Goal: Task Accomplishment & Management: Complete application form

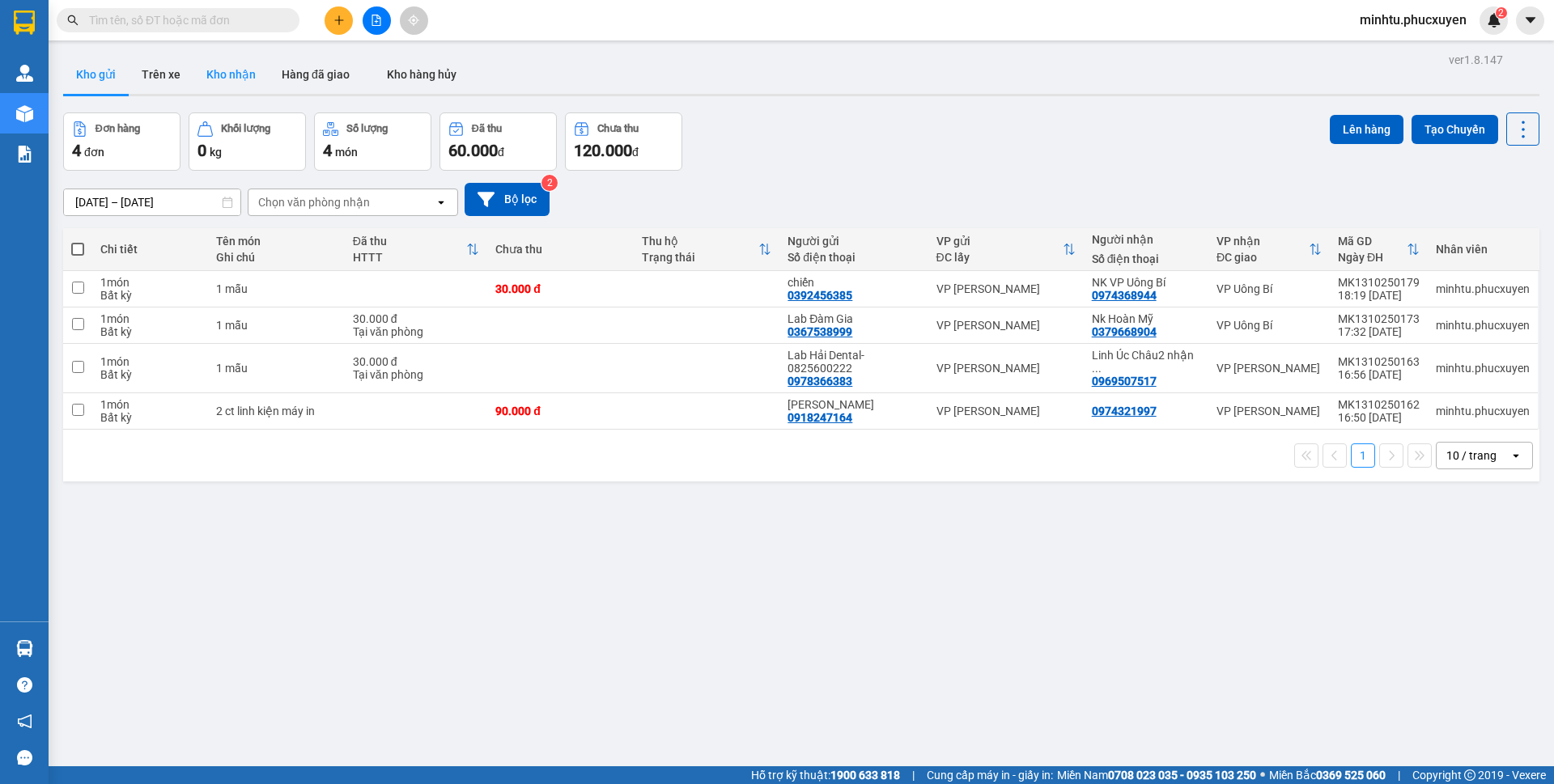
click at [199, 78] on button "Kho nhận" at bounding box center [231, 74] width 75 height 39
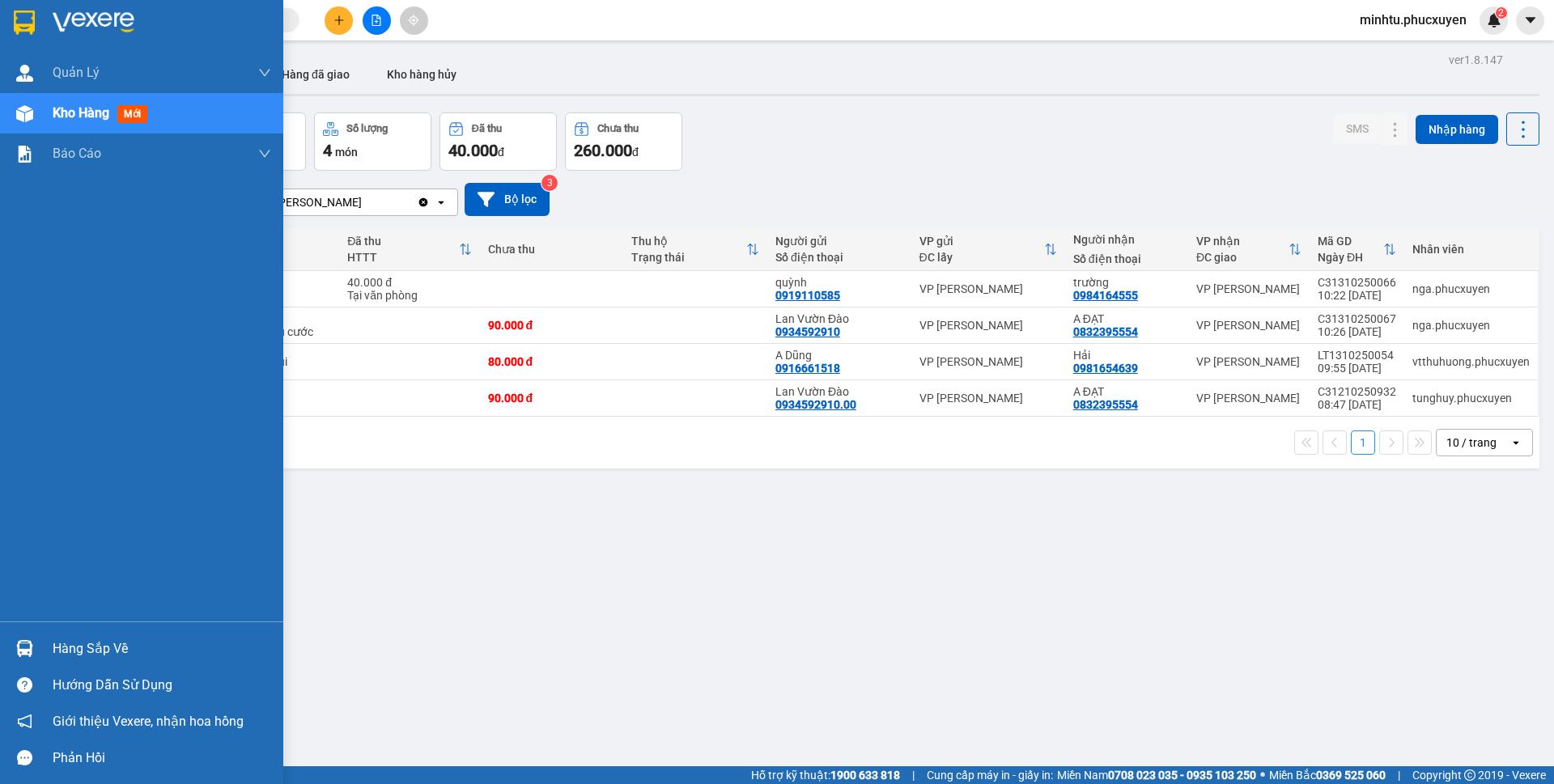
click at [33, 639] on div at bounding box center [25, 648] width 29 height 29
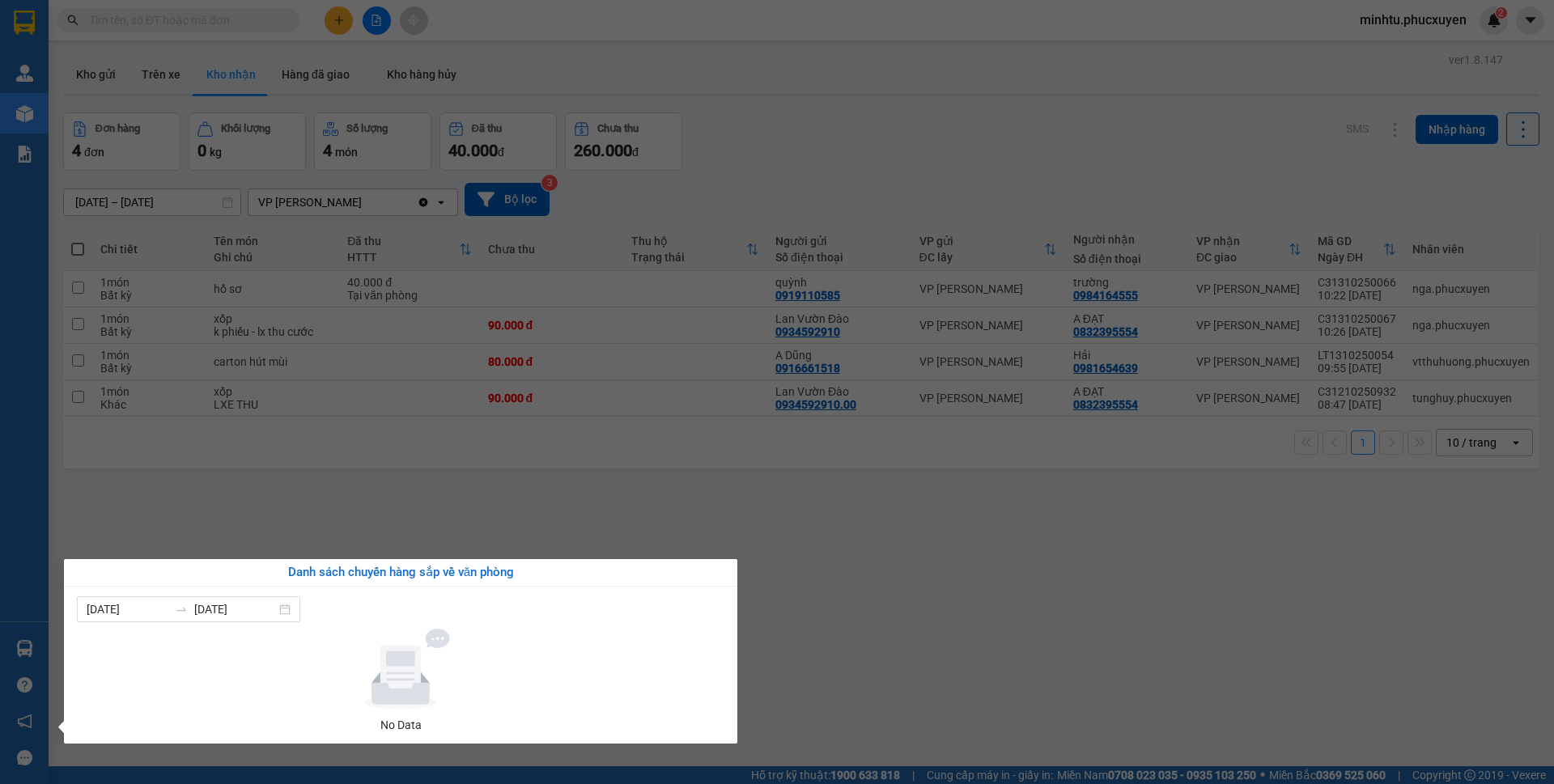
click at [531, 505] on section "Kết quả tìm kiếm ( 0 ) Bộ lọc No Data minhtu.phucxuyen 2 Quản Lý Quản lý giao n…" at bounding box center [777, 392] width 1554 height 784
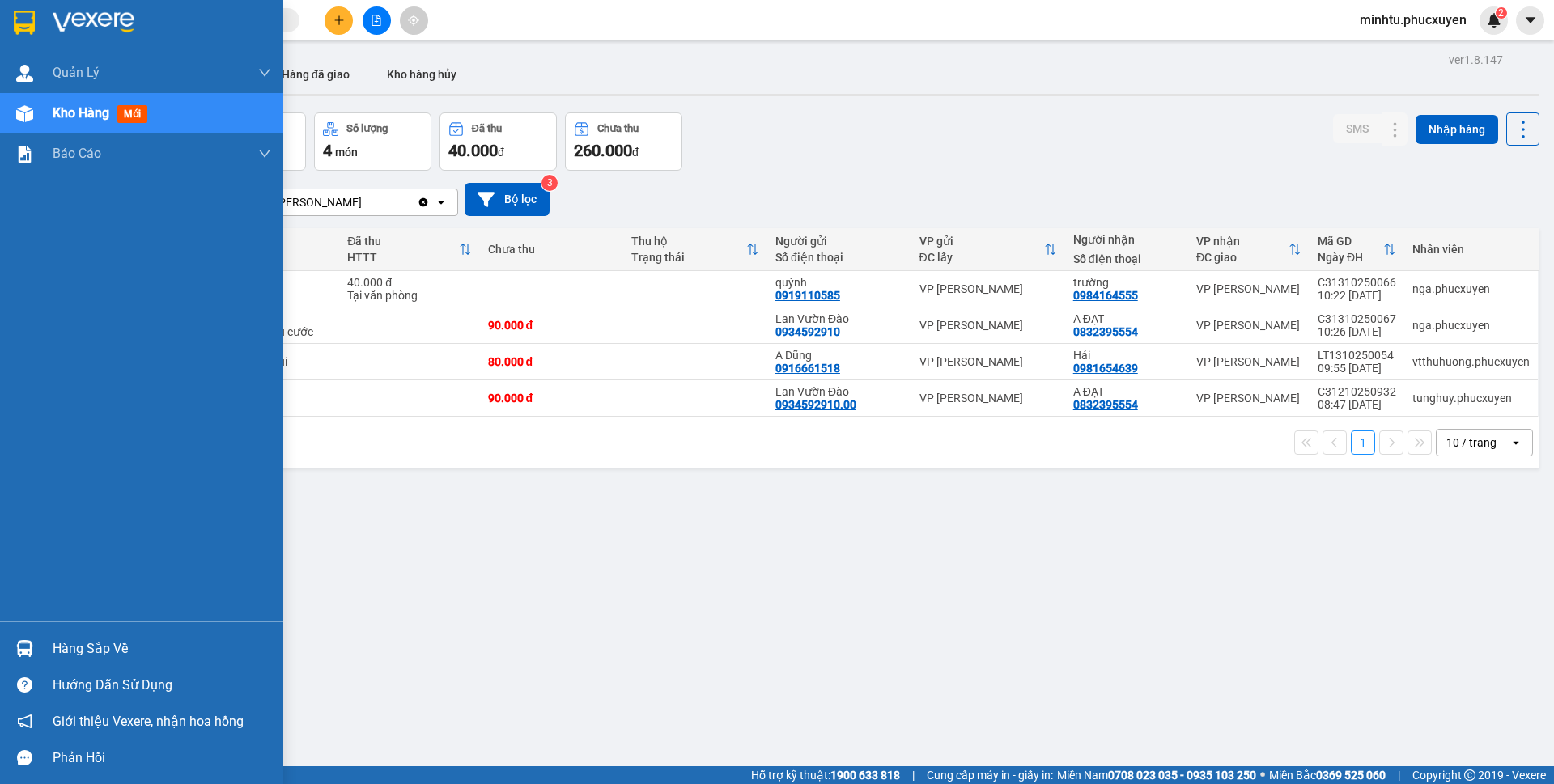
click at [30, 638] on div at bounding box center [25, 648] width 29 height 29
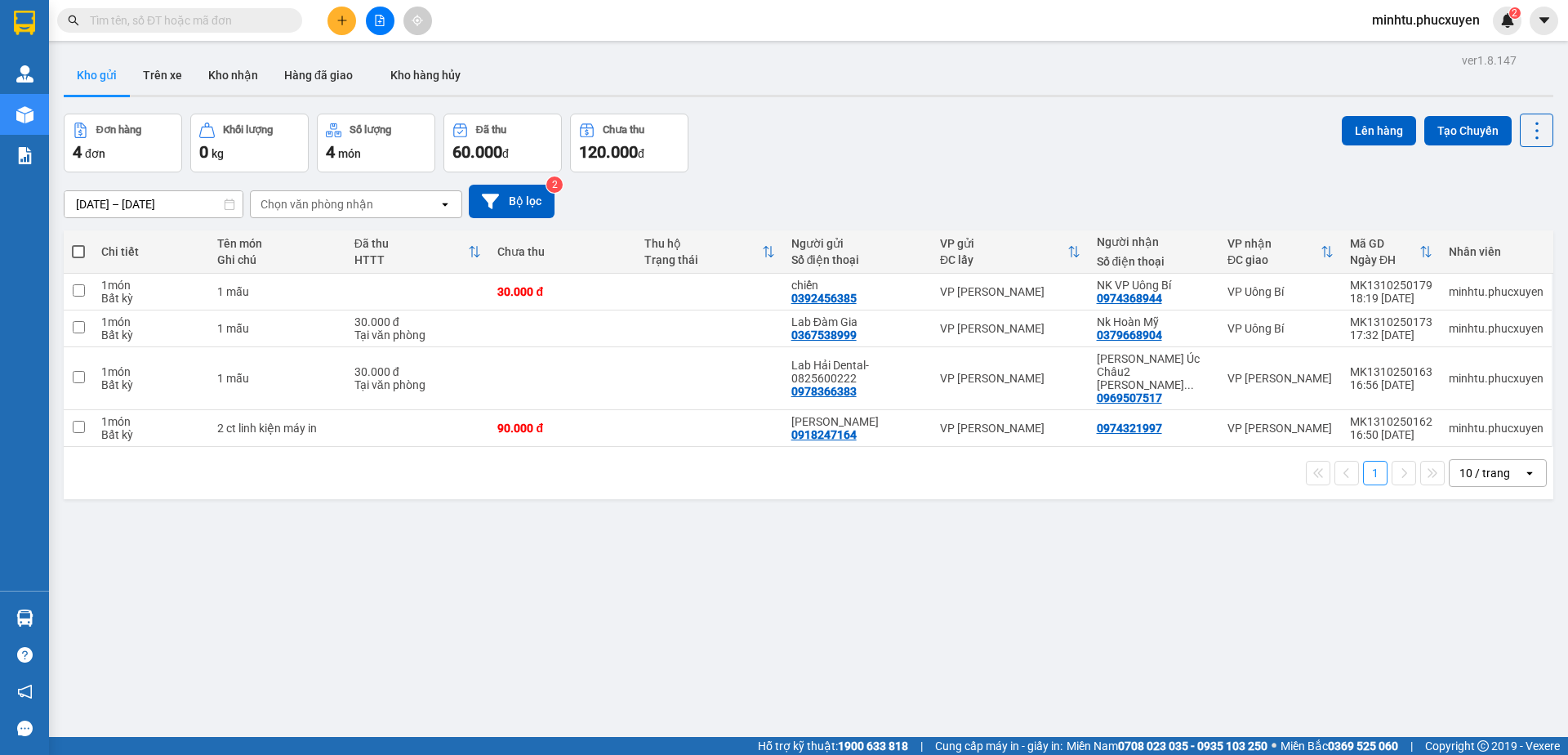
drag, startPoint x: 0, startPoint y: 0, endPoint x: 592, endPoint y: 488, distance: 767.2
click at [592, 488] on div "ver 1.8.147 Kho gửi Trên xe [PERSON_NAME] Hàng đã [PERSON_NAME] hàng [PERSON_NA…" at bounding box center [807, 426] width 1502 height 755
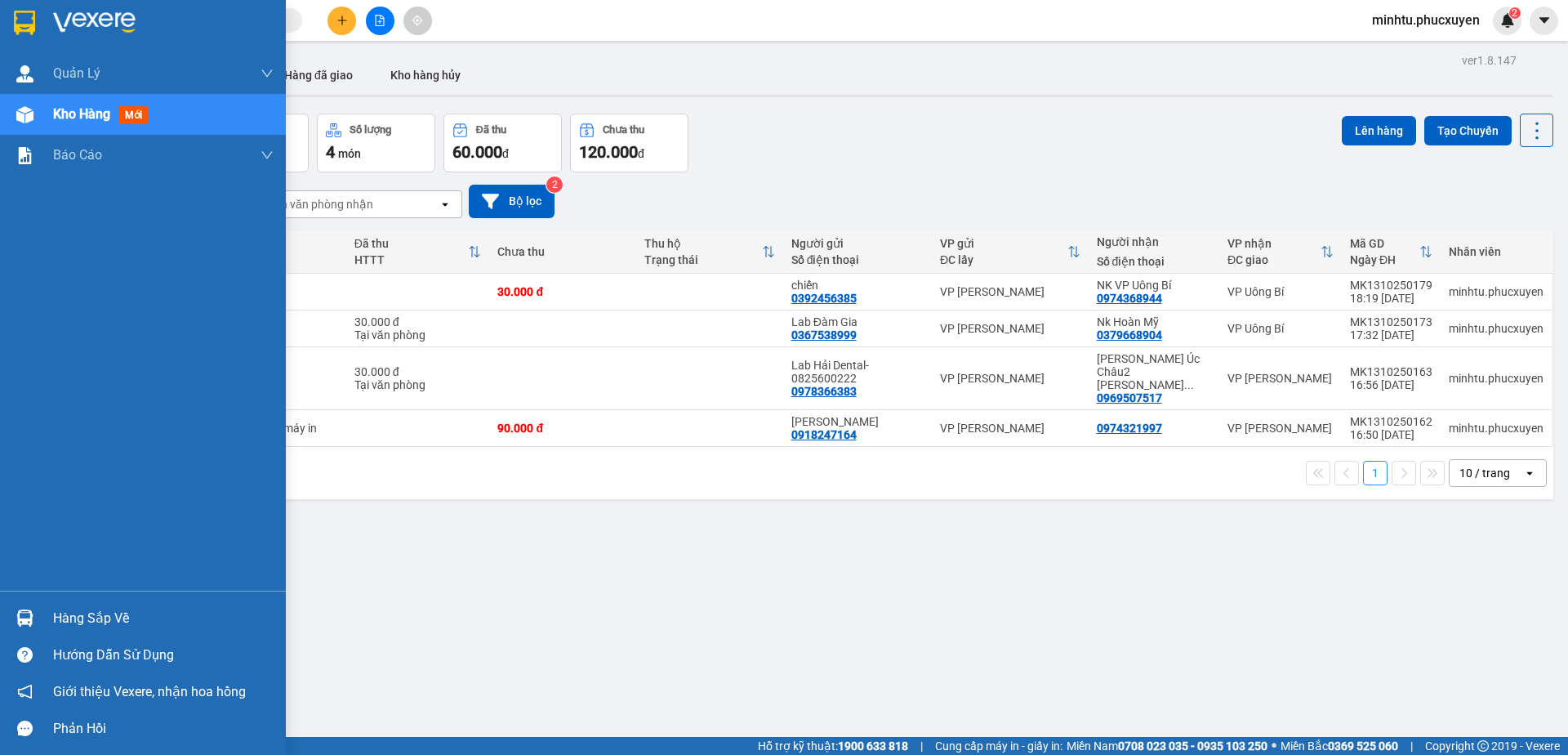
click at [33, 608] on div at bounding box center [25, 617] width 29 height 29
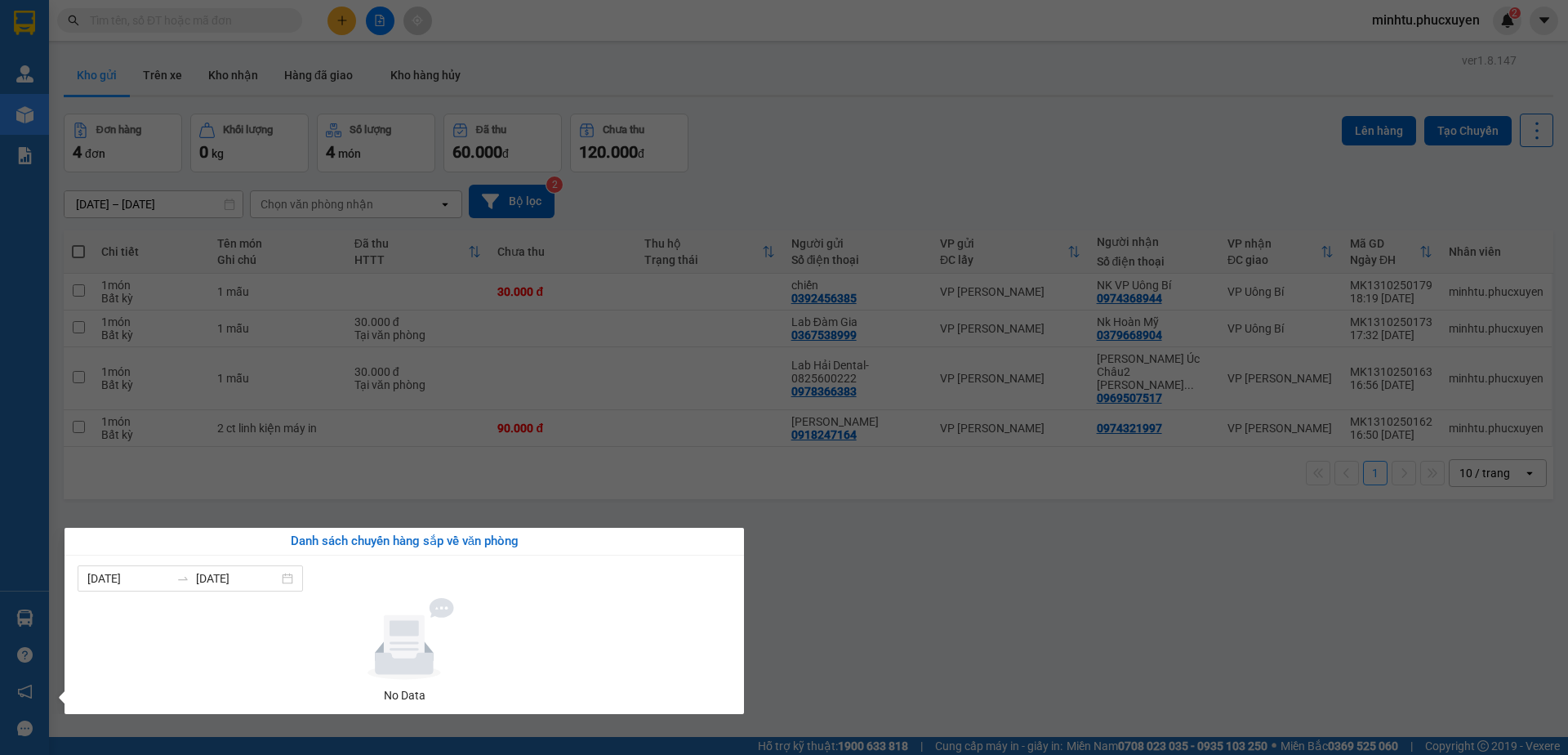
click at [231, 458] on section "Kết quả tìm kiếm ( 0 ) Bộ lọc No Data minhtu.phucxuyen 2 Quản Lý Quản lý giao n…" at bounding box center [784, 377] width 1568 height 755
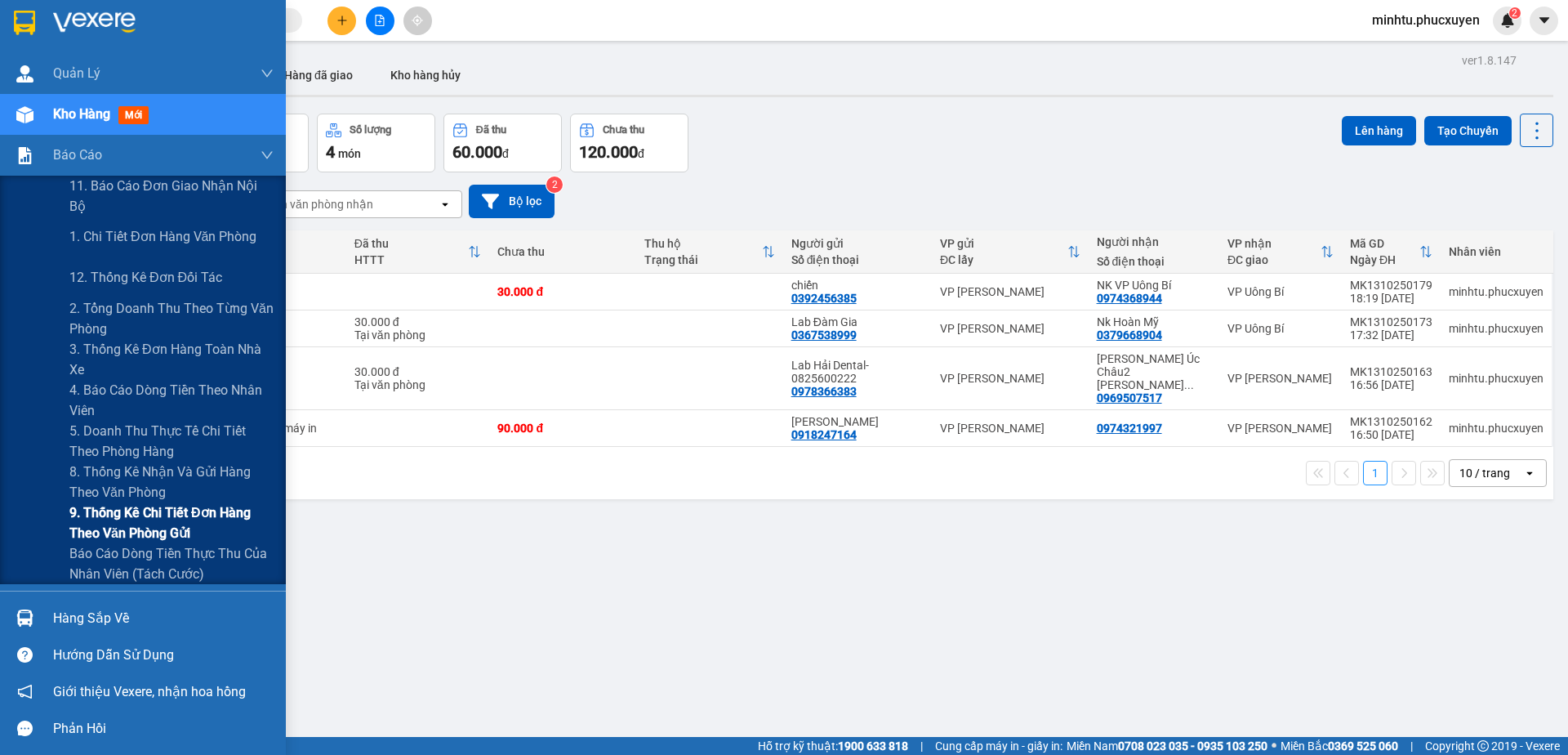
click at [137, 533] on span "9. Thống kê chi tiết đơn hàng theo văn phòng gửi" at bounding box center [171, 523] width 204 height 41
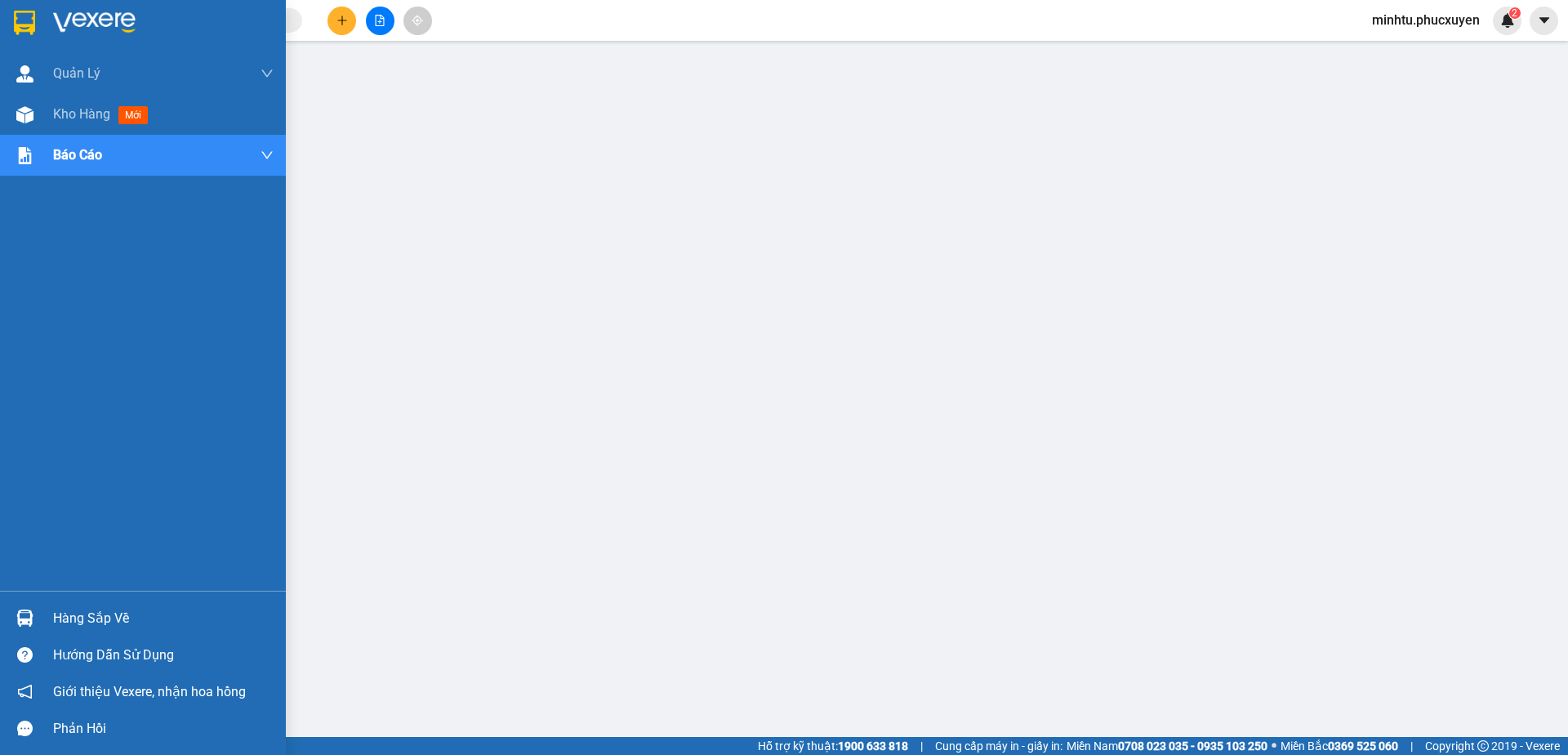
click at [29, 620] on img at bounding box center [24, 617] width 17 height 17
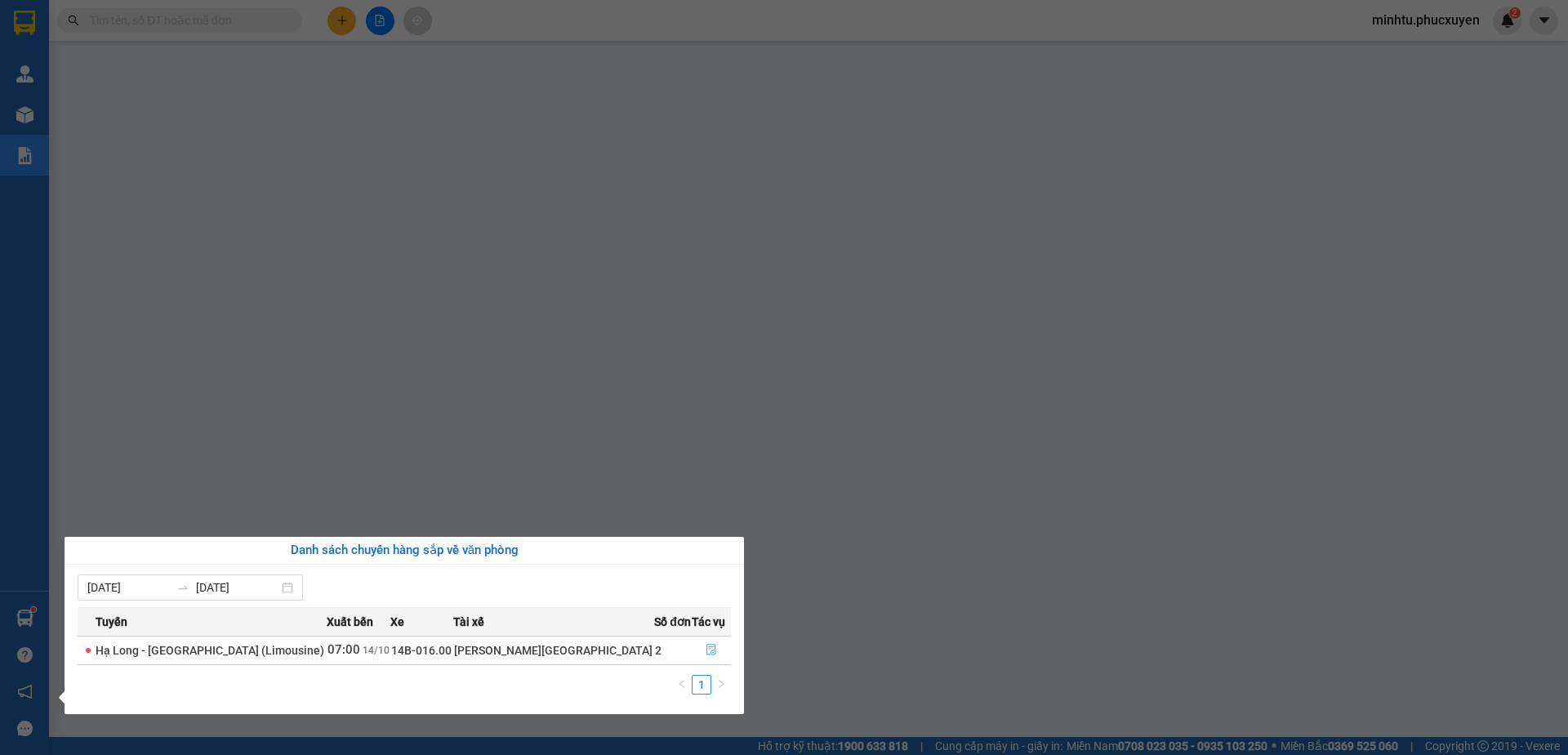
click at [706, 651] on icon "file-done" at bounding box center [711, 648] width 11 height 11
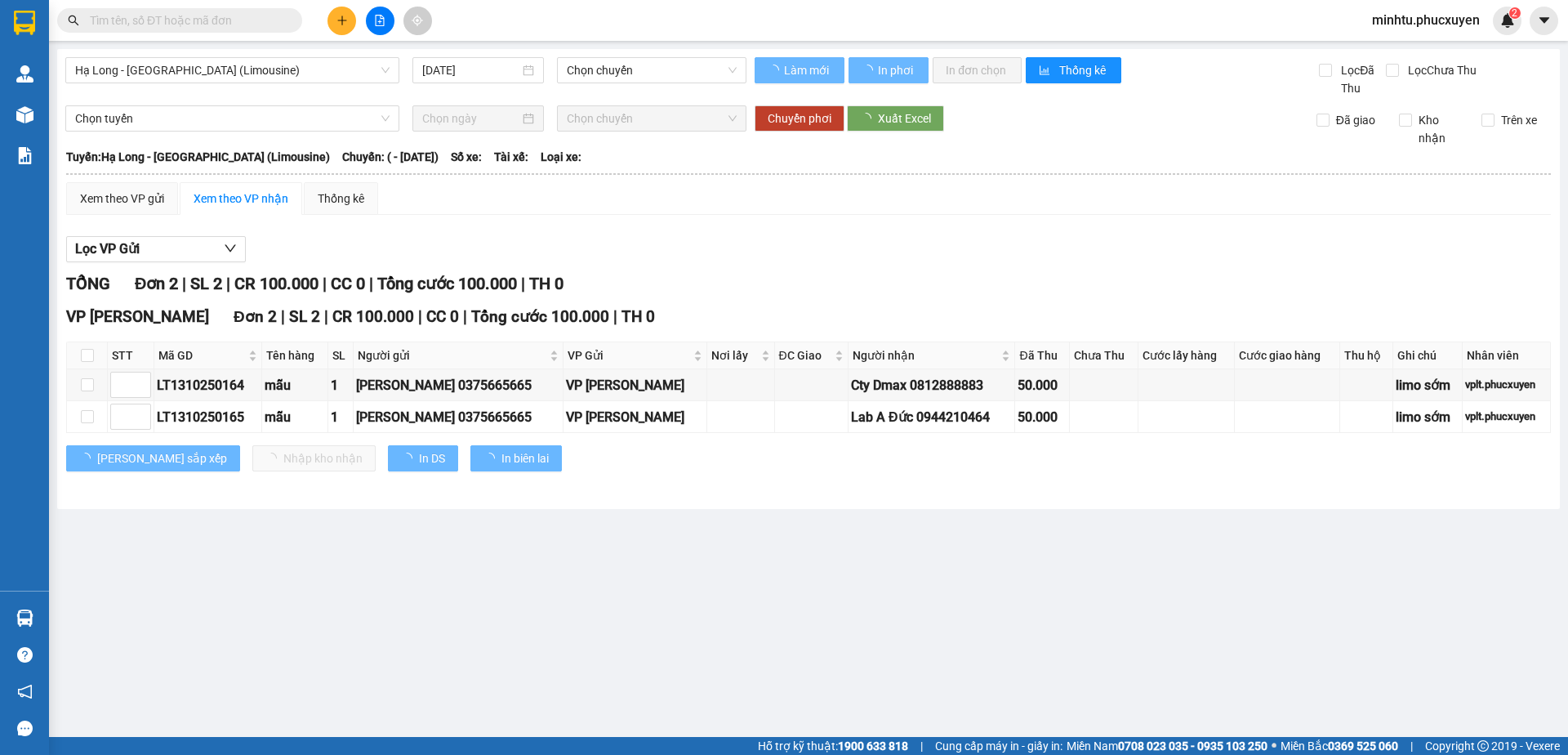
type input "[DATE]"
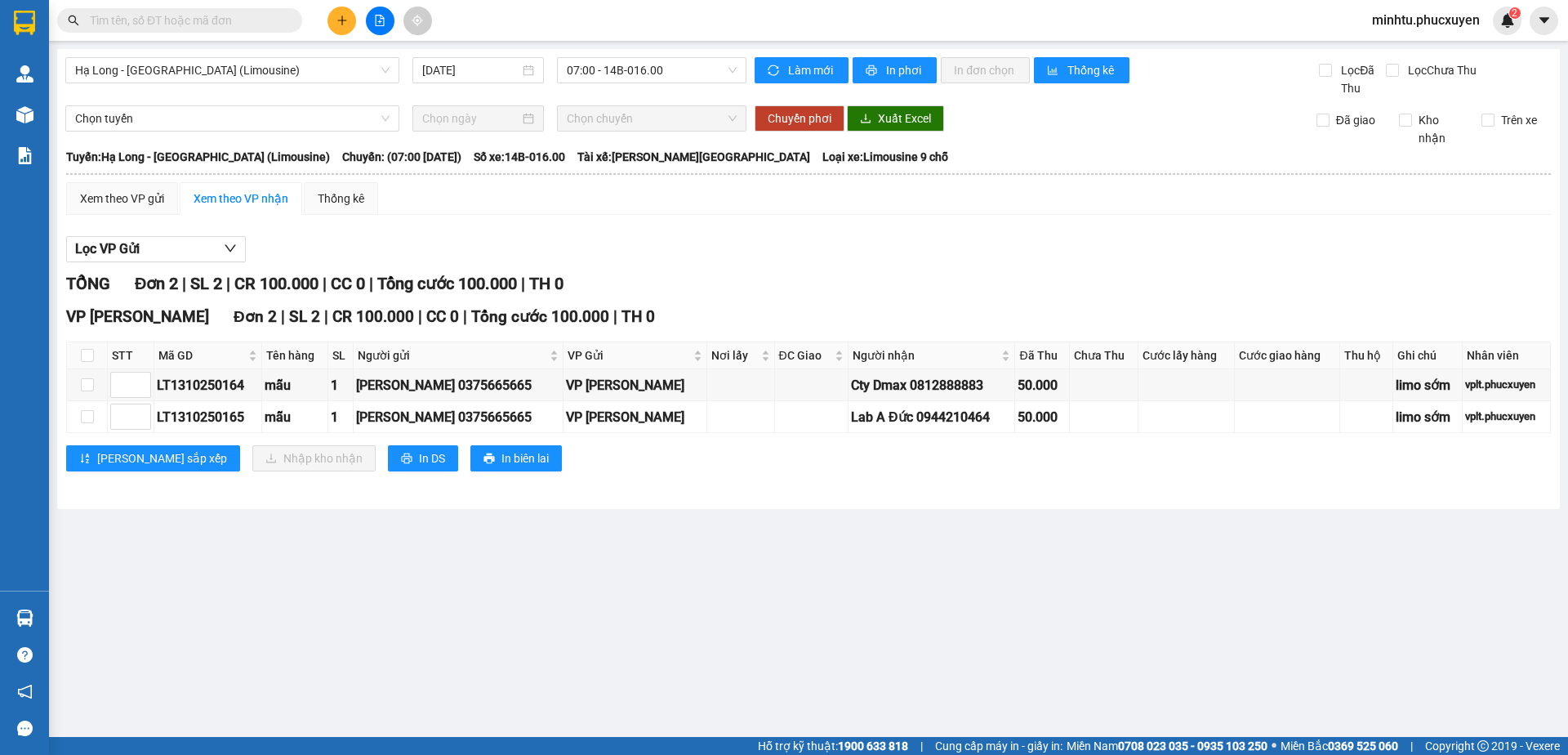
click at [188, 15] on input "text" at bounding box center [185, 20] width 192 height 18
paste input "0868304226"
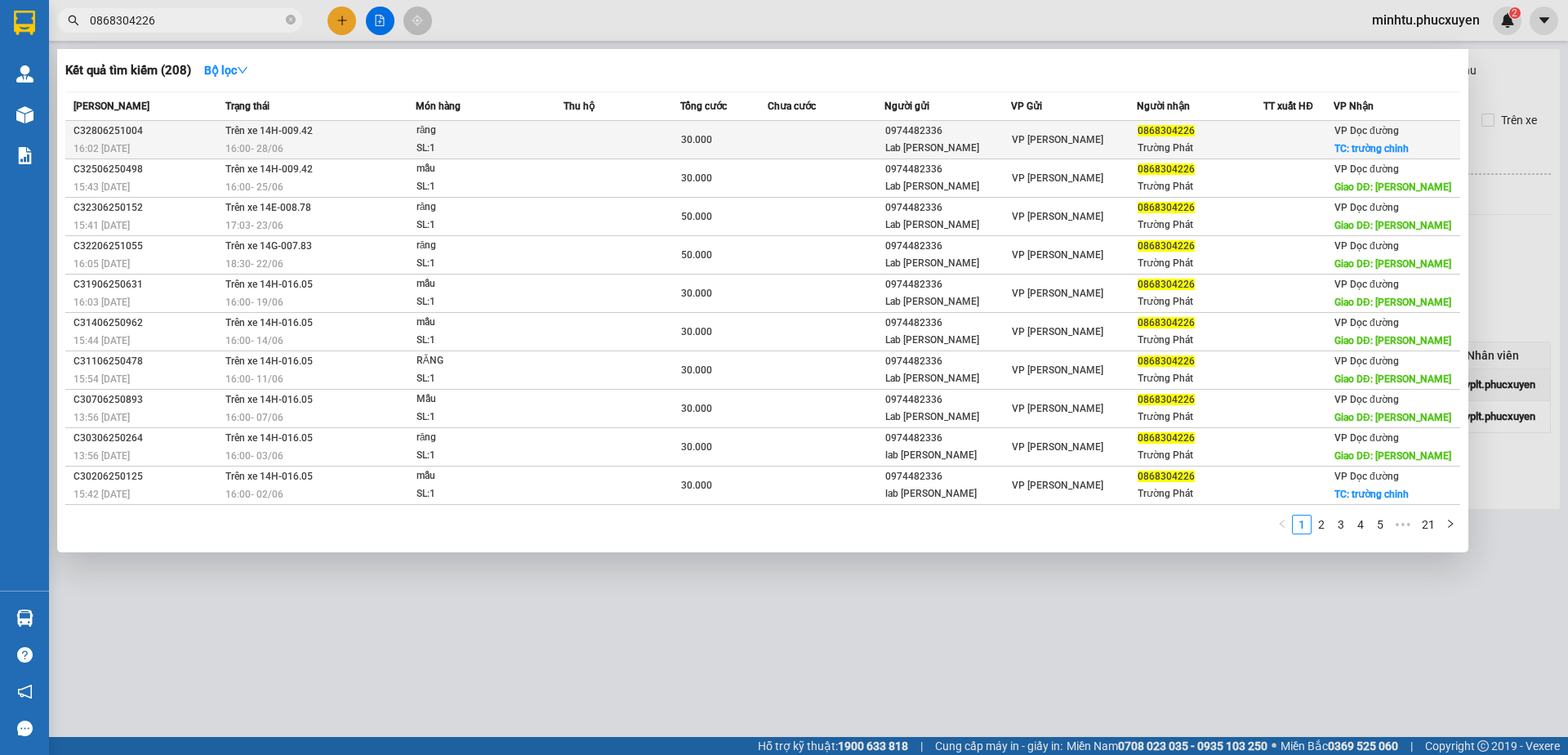
type input "0868304226"
click at [585, 142] on td at bounding box center [621, 140] width 117 height 38
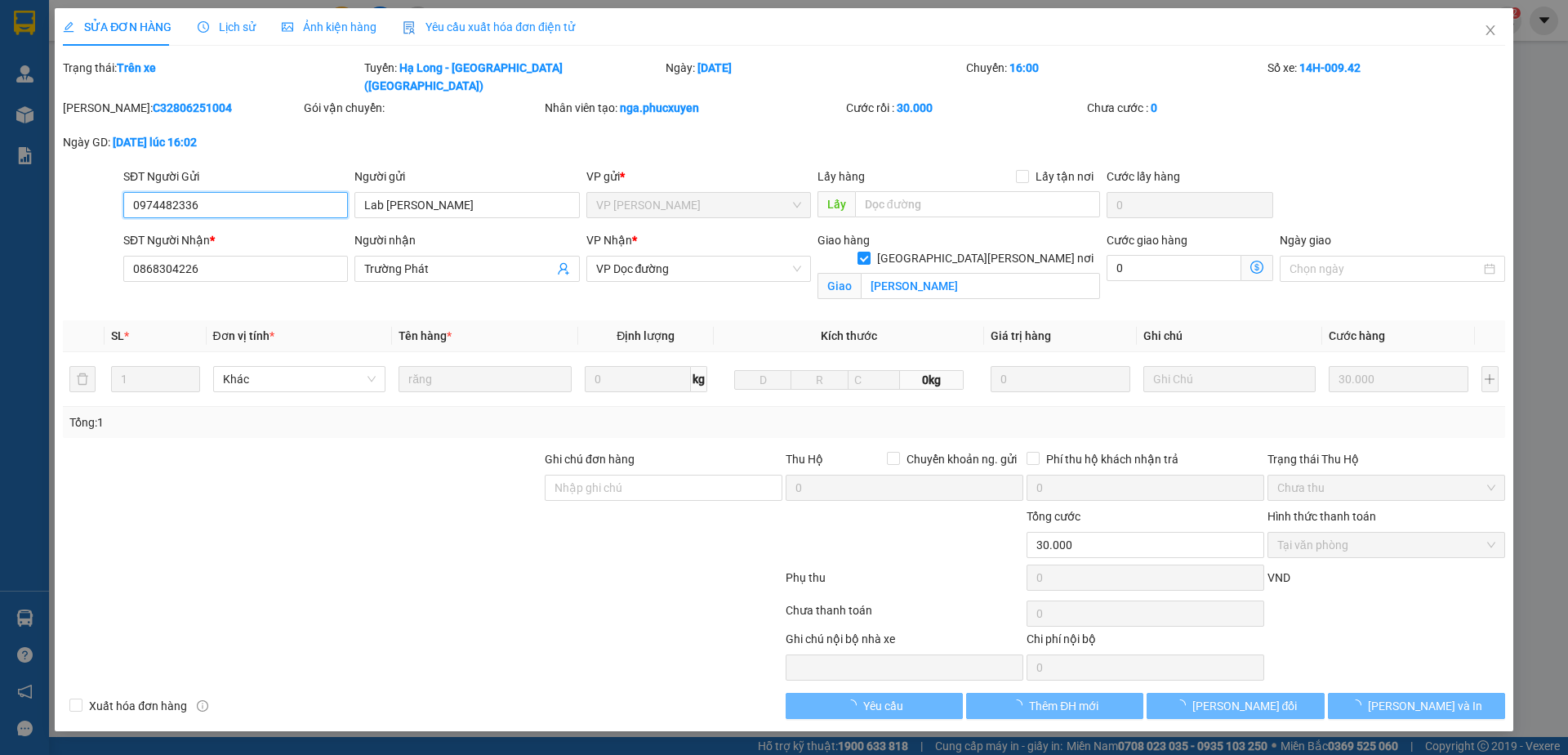
type input "0974482336"
type input "Lab [PERSON_NAME]"
type input "0868304226"
type input "Trường Phát"
checkbox input "true"
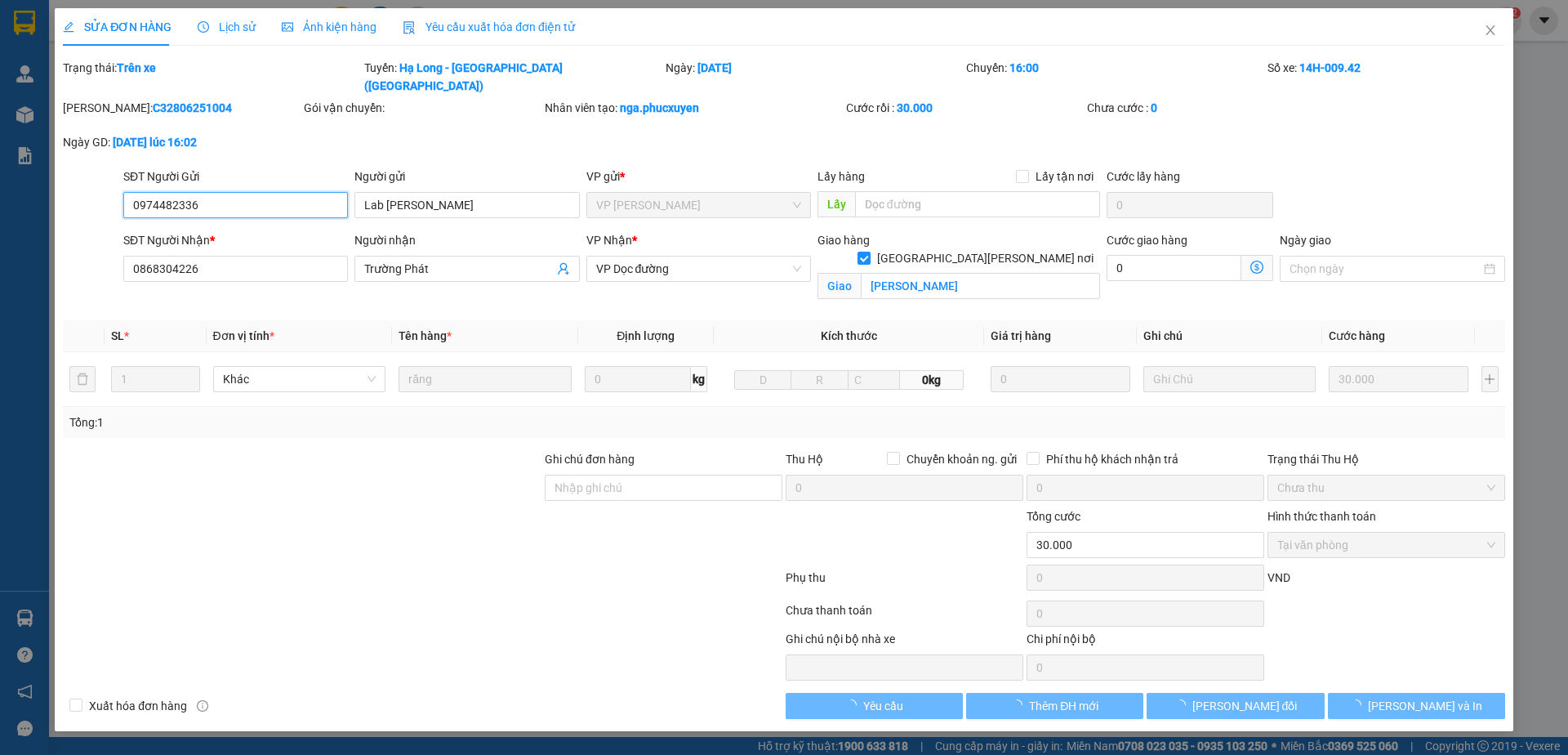
type input "trường chinh"
type input "0"
type input "30.000"
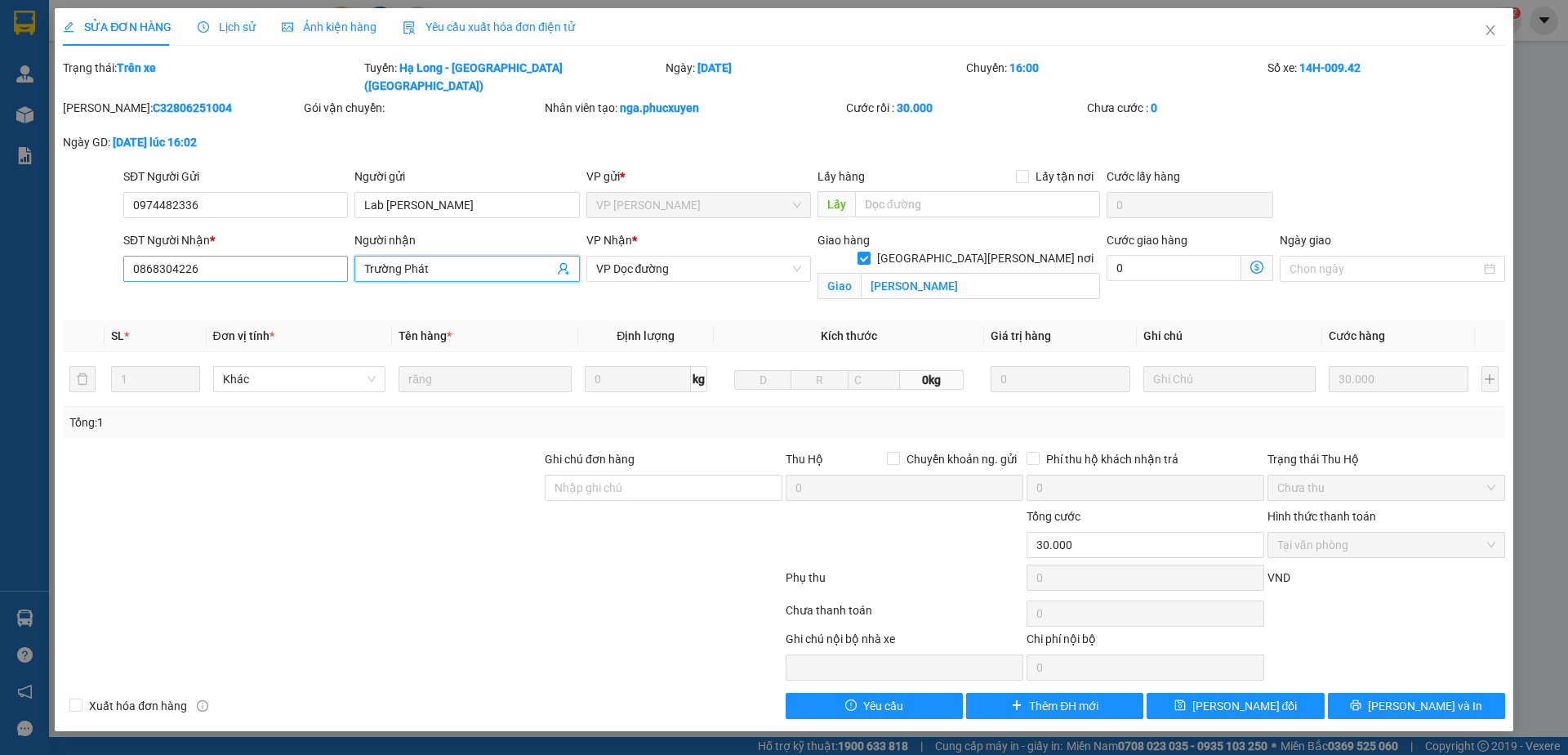
drag, startPoint x: 442, startPoint y: 247, endPoint x: 342, endPoint y: 260, distance: 100.8
click at [342, 260] on div "SĐT Người Nhận * 0868304226 Người nhận Trường Phát Trường Phát VP Nhận * VP Dọc…" at bounding box center [813, 269] width 1388 height 77
click at [1477, 30] on span "Close" at bounding box center [1490, 31] width 46 height 46
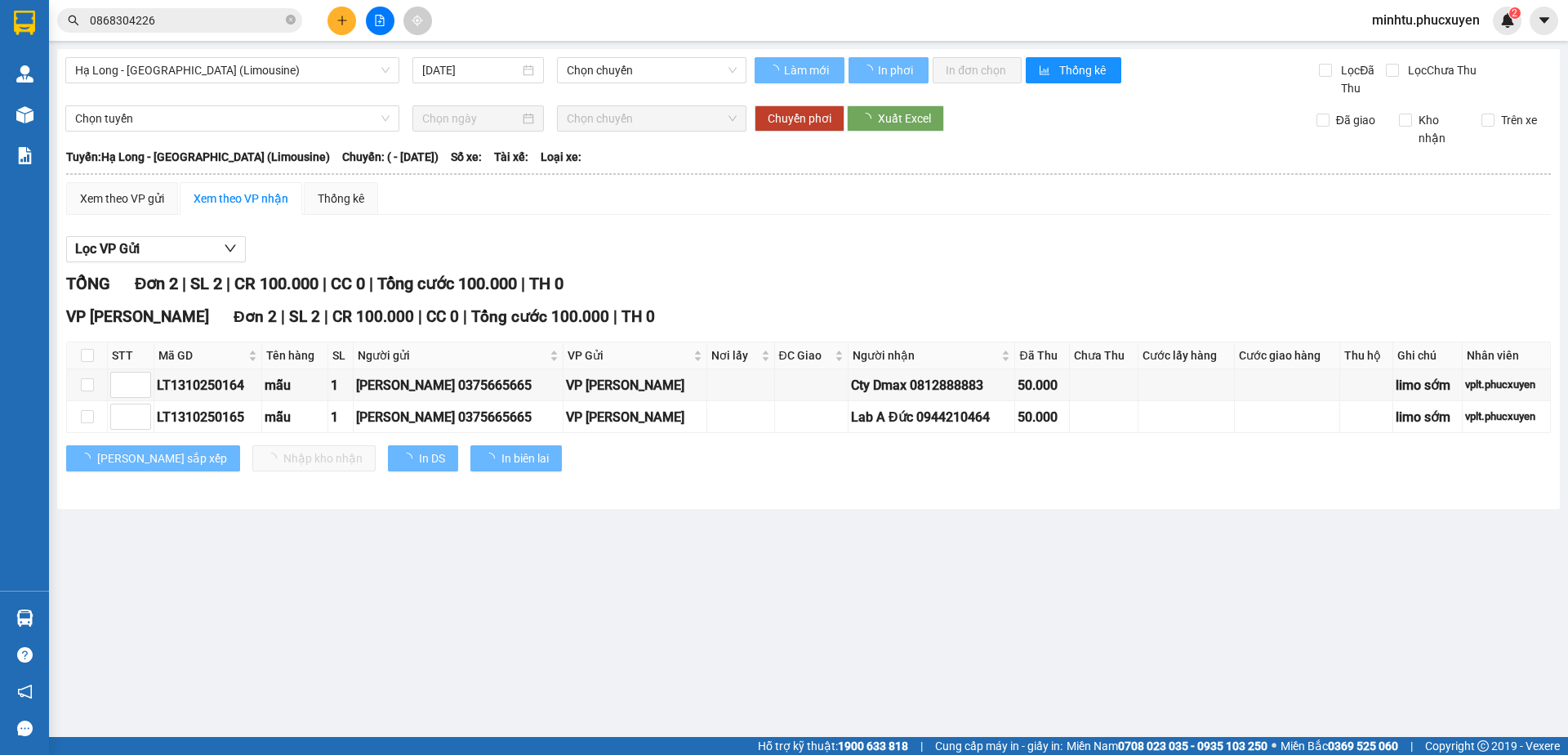
click at [217, 21] on input "0868304226" at bounding box center [185, 20] width 192 height 18
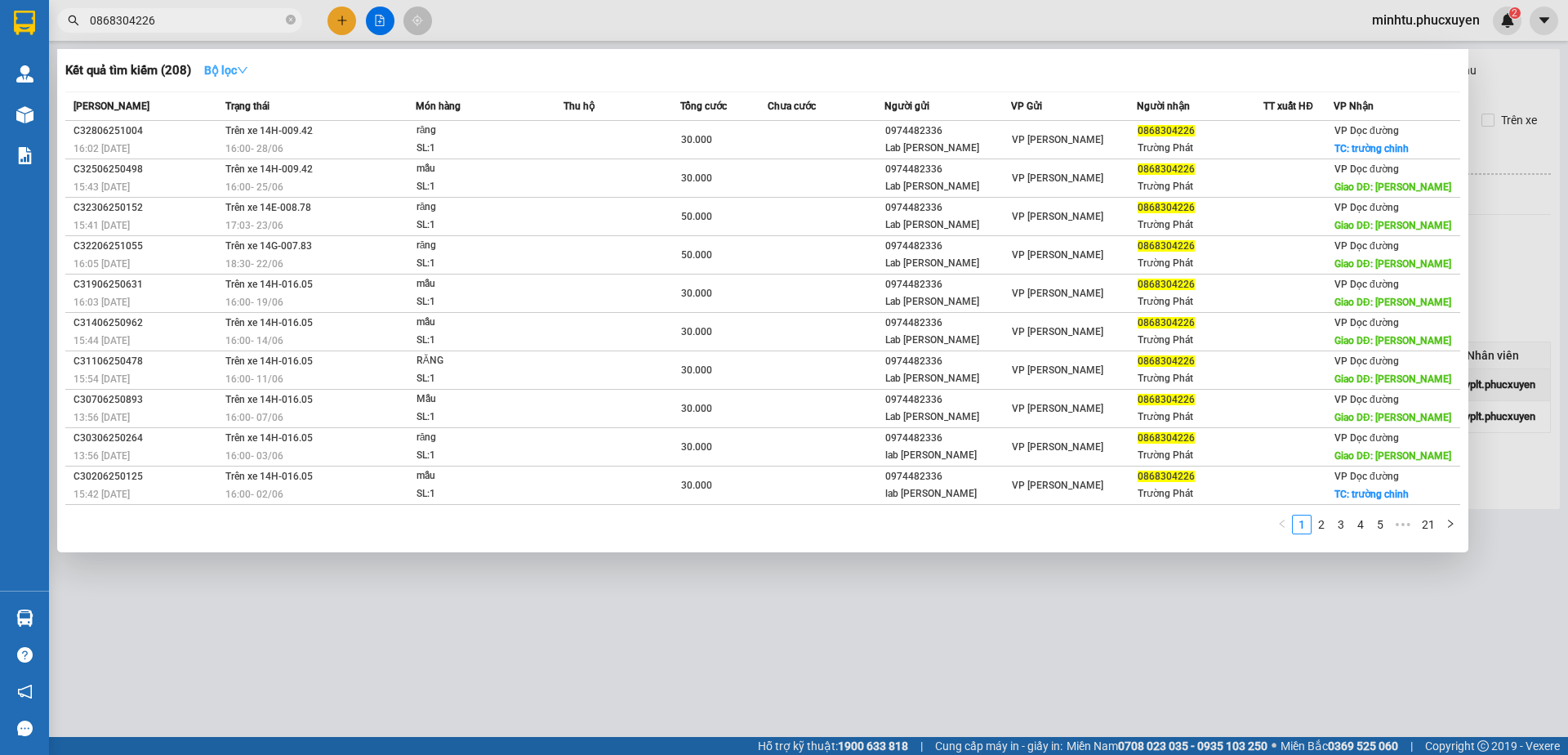
click at [226, 79] on button "Bộ lọc" at bounding box center [226, 70] width 70 height 26
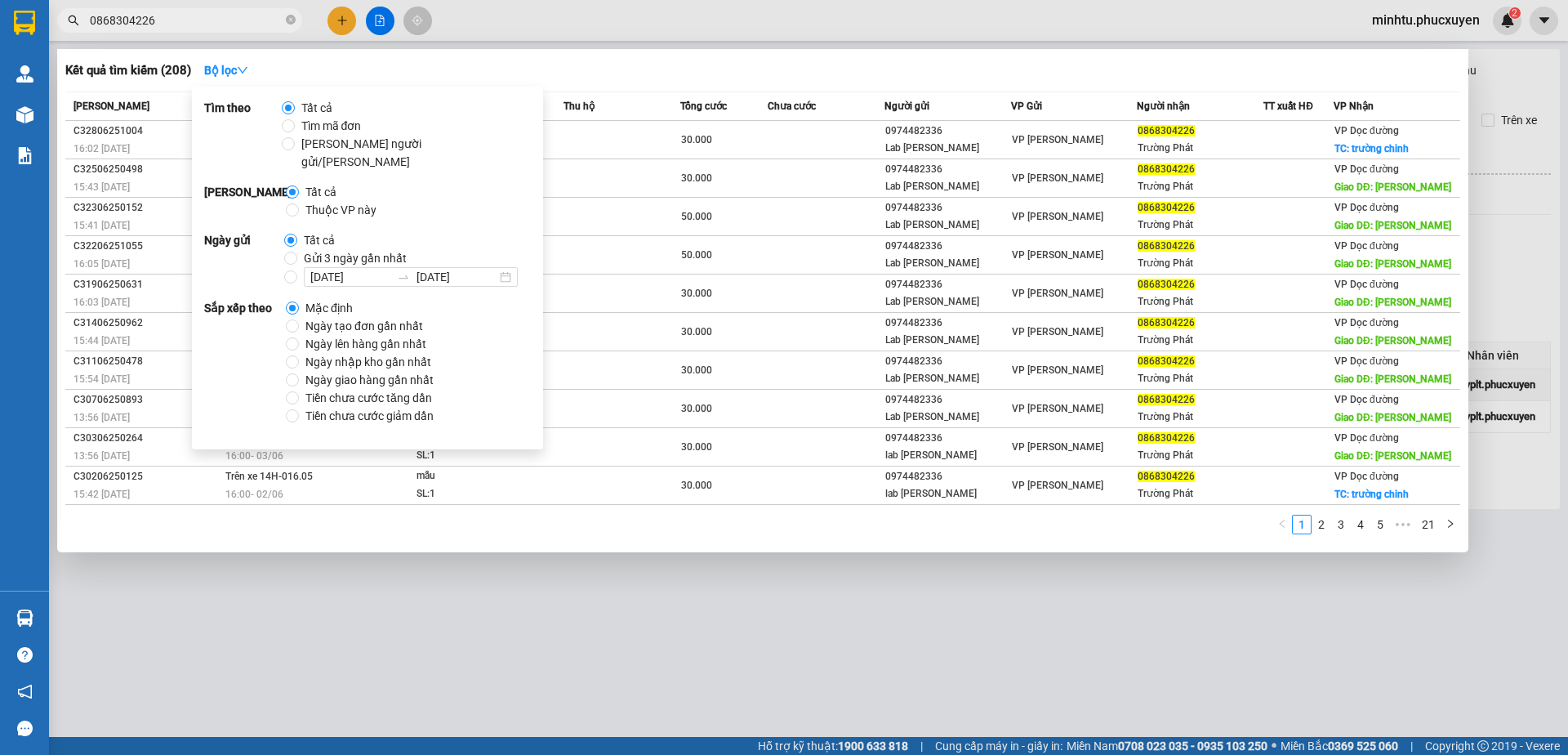
click at [320, 249] on span "Gửi 3 ngày gần nhất" at bounding box center [355, 258] width 116 height 18
click at [297, 251] on input "Gửi 3 ngày gần nhất" at bounding box center [290, 257] width 13 height 13
radio input "true"
radio input "false"
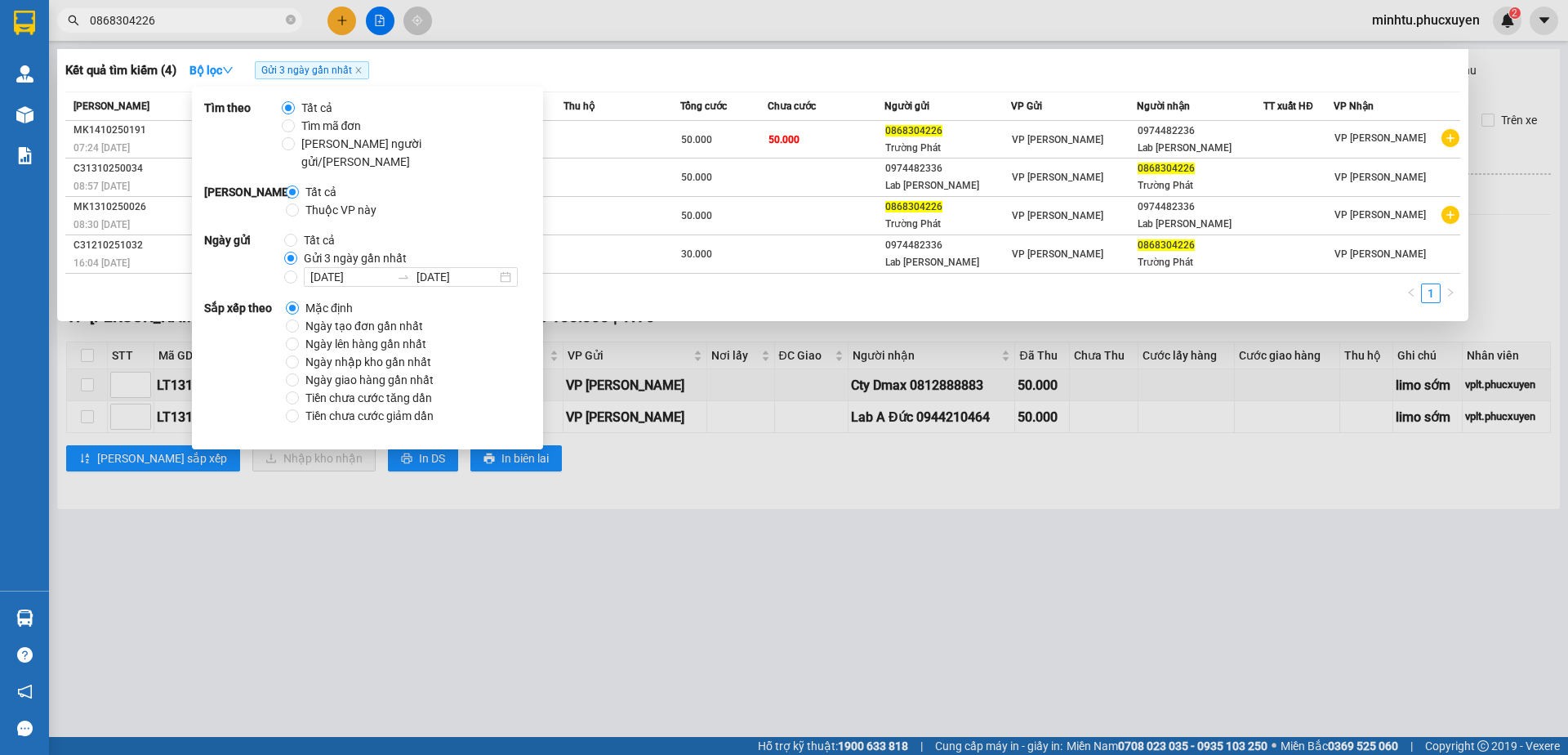
click at [634, 77] on div "Kết quả tìm kiếm ( 4 ) Bộ lọc Gửi 3 ngày gần nhất" at bounding box center [763, 70] width 1395 height 26
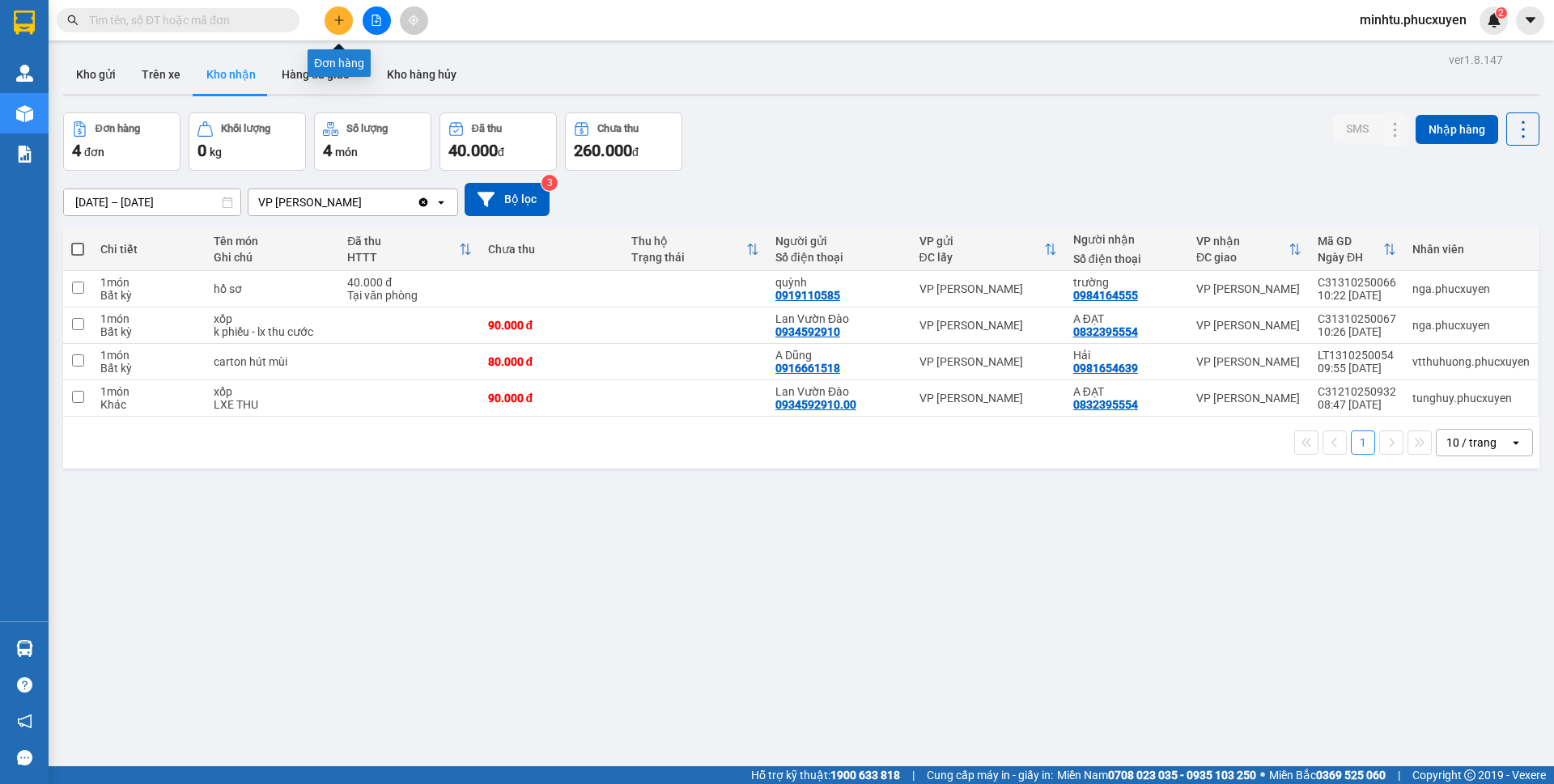
click at [336, 20] on icon "plus" at bounding box center [338, 20] width 9 height 1
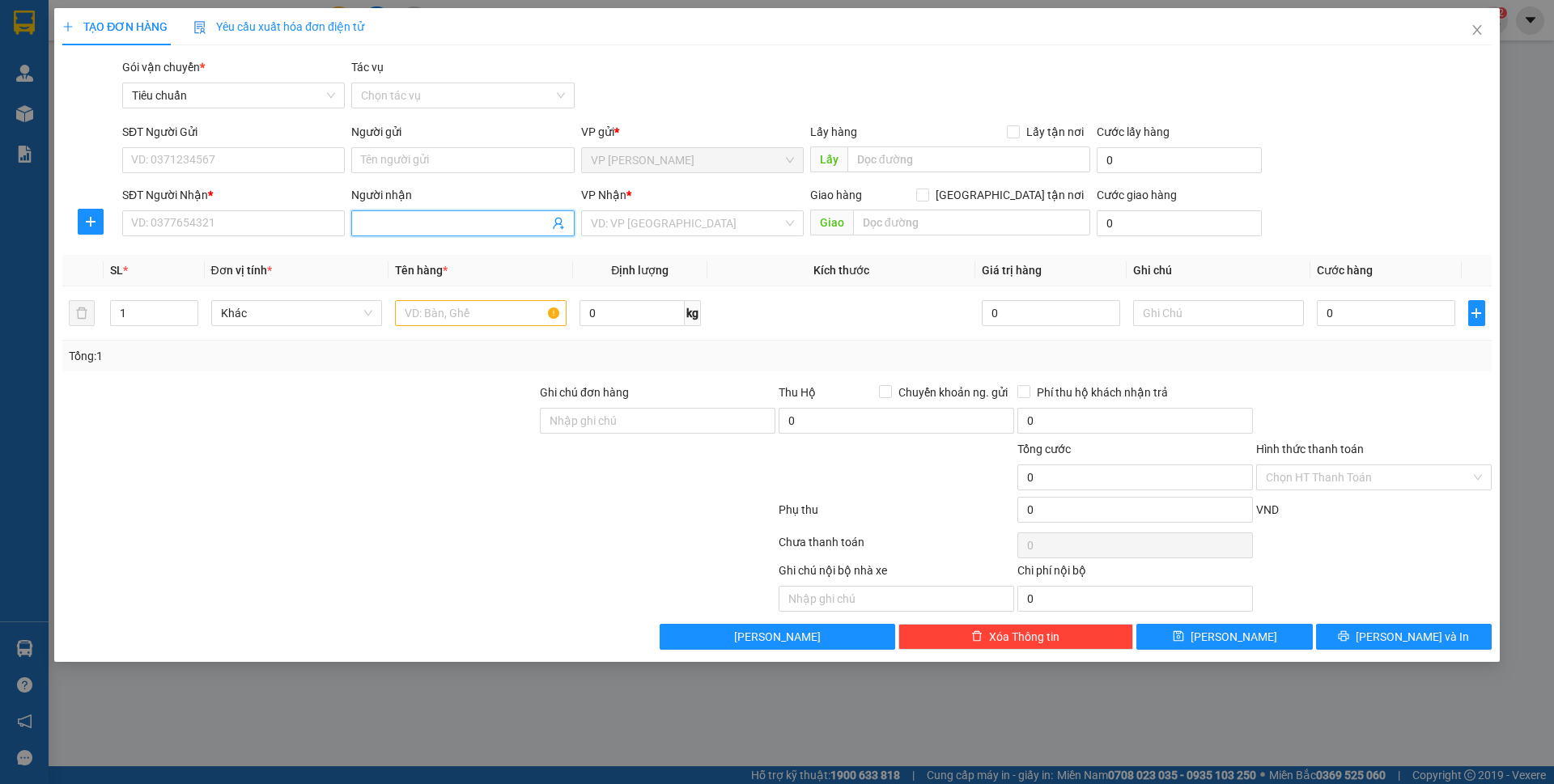
click at [377, 224] on input "Người nhận" at bounding box center [453, 223] width 187 height 18
type input "d"
type input "[PERSON_NAME]"
click at [414, 222] on input "[PERSON_NAME]" at bounding box center [453, 223] width 187 height 18
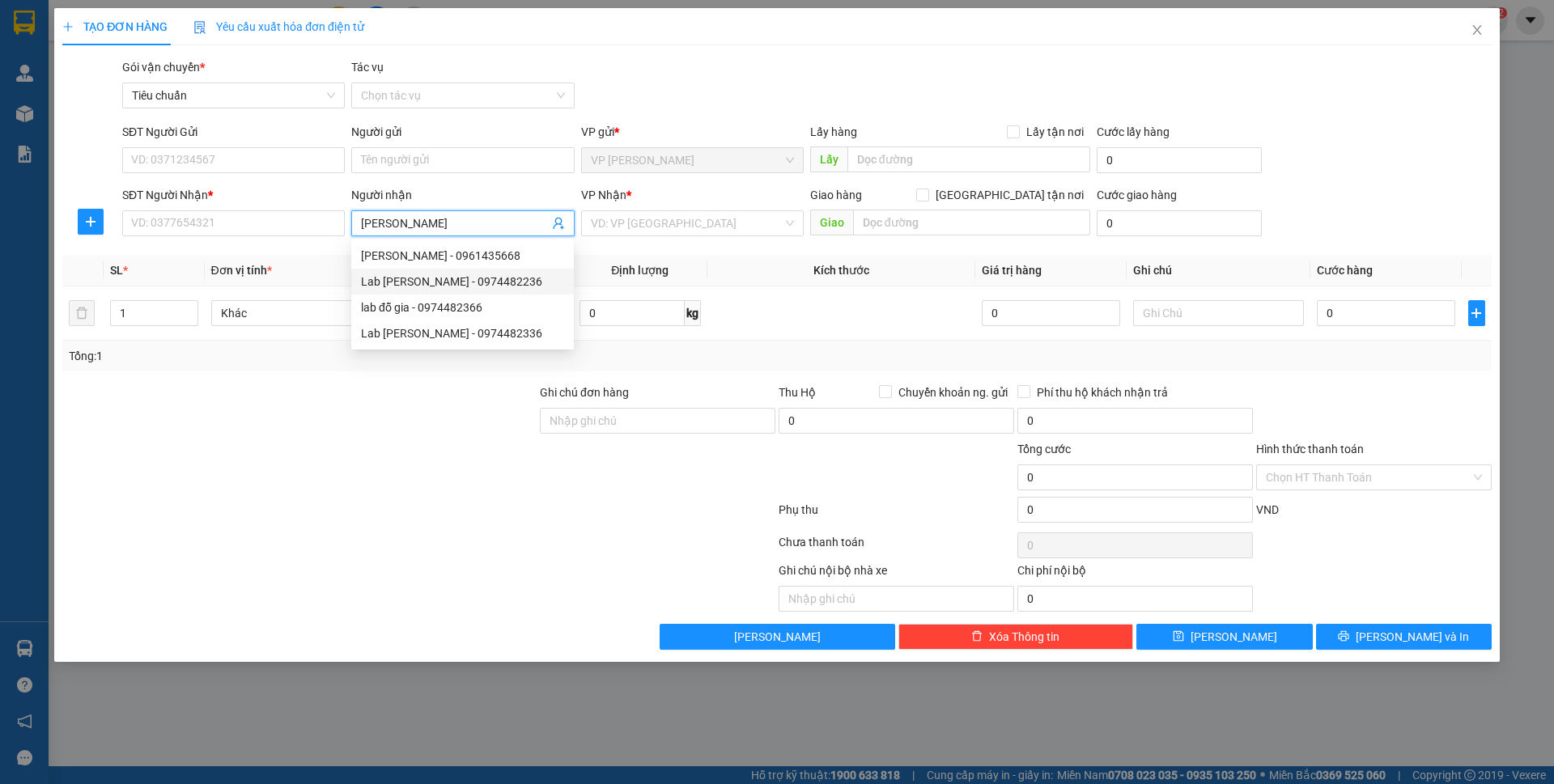
click at [521, 281] on div "Lab [PERSON_NAME] - 0974482236" at bounding box center [462, 281] width 204 height 18
type input "0974482236"
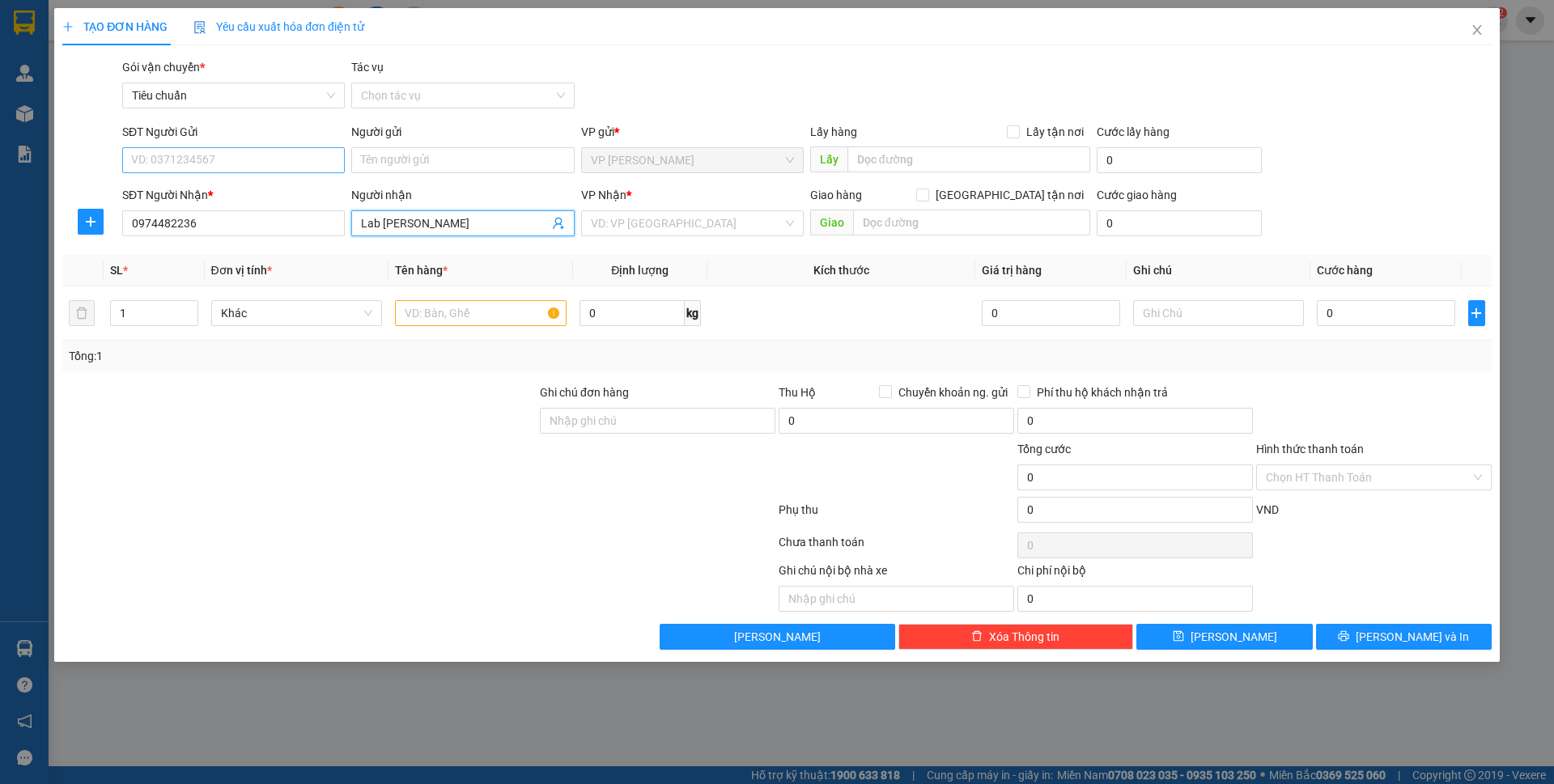
type input "Lab [PERSON_NAME]"
click at [292, 158] on input "SĐT Người Gửi" at bounding box center [233, 160] width 222 height 26
click at [284, 160] on input "SĐT Người Gửi" at bounding box center [233, 160] width 222 height 26
click at [384, 163] on input "Người gửi" at bounding box center [461, 160] width 222 height 26
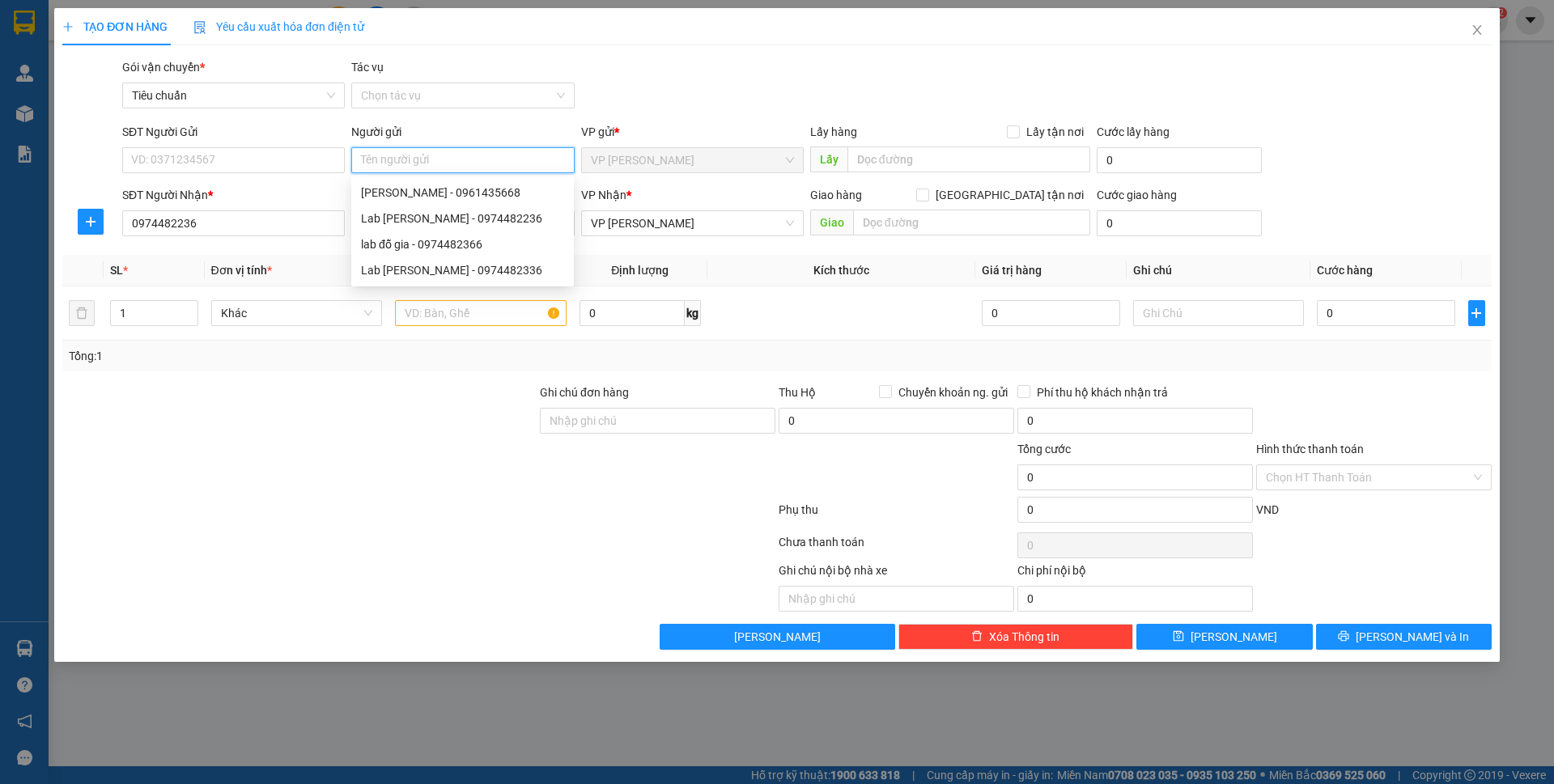
type input "d"
type input "đ"
type input "bs trường"
click at [448, 159] on input "bs trường" at bounding box center [461, 160] width 222 height 26
click at [445, 186] on div "bs trường - 0326686998" at bounding box center [462, 193] width 204 height 18
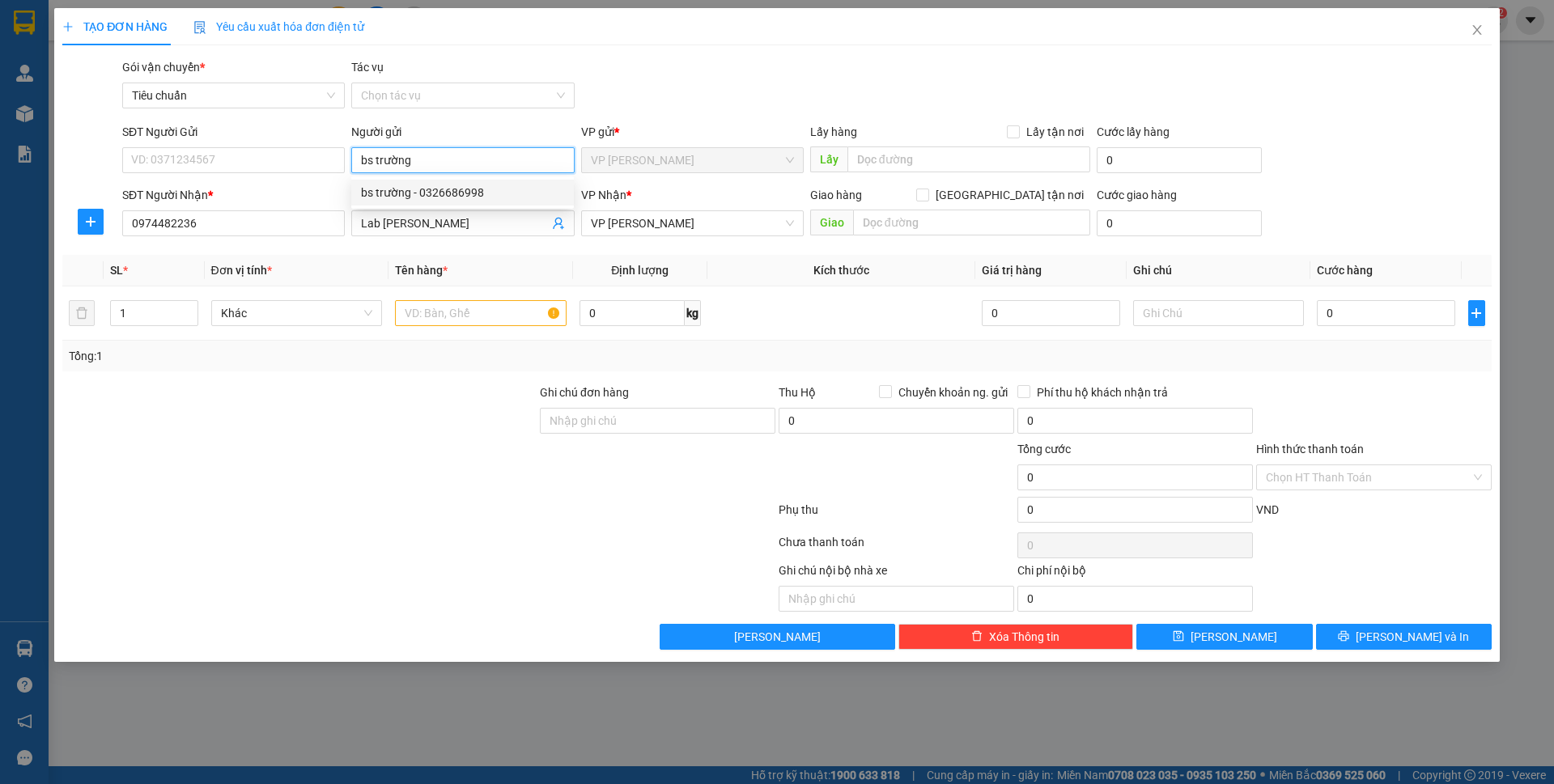
type input "0326686998"
type input "bs trường"
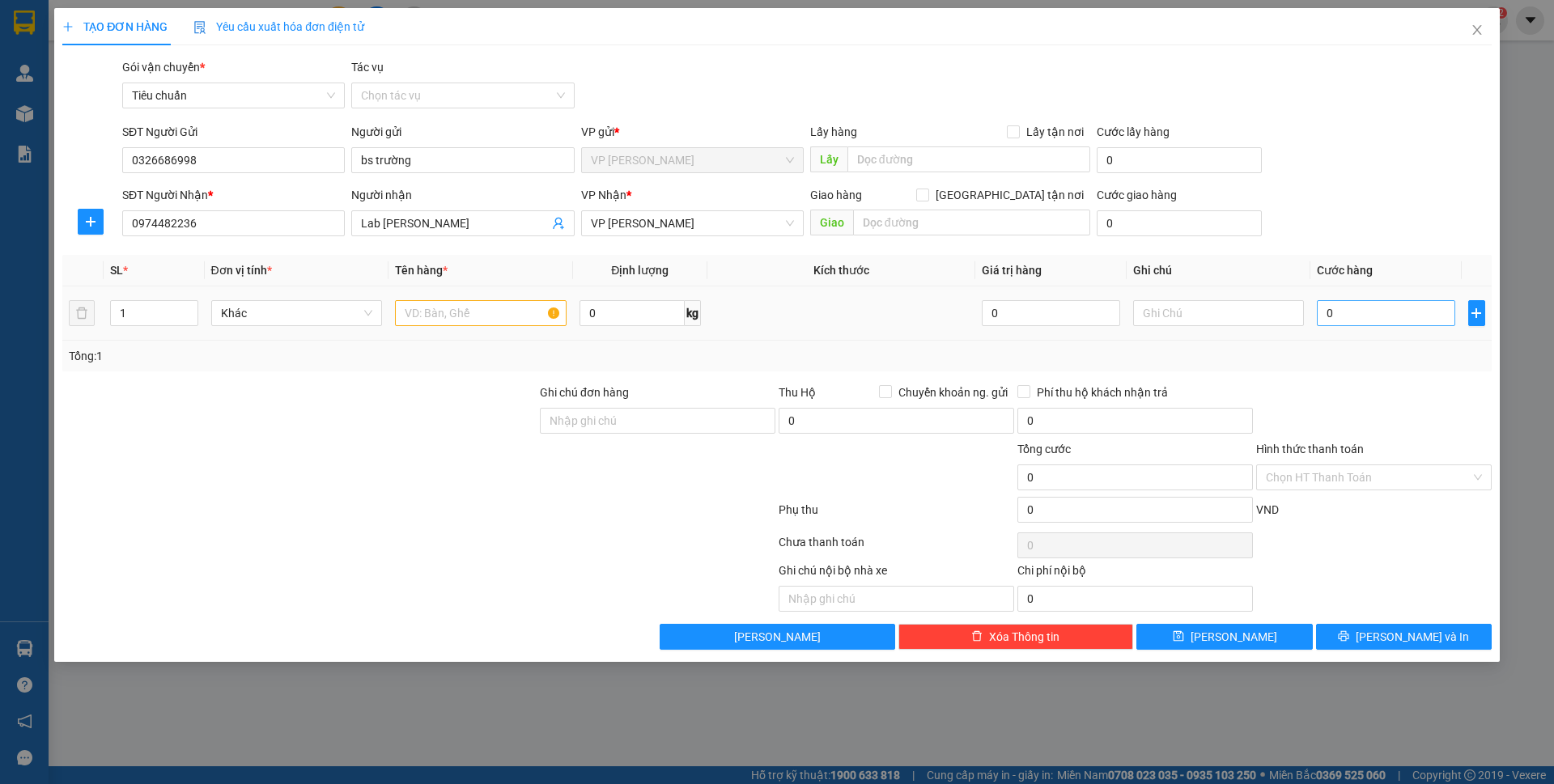
drag, startPoint x: 1348, startPoint y: 294, endPoint x: 1353, endPoint y: 301, distance: 8.6
click at [1352, 298] on td "0" at bounding box center [1385, 313] width 150 height 54
click at [1353, 301] on input "0" at bounding box center [1385, 313] width 137 height 26
type input "50"
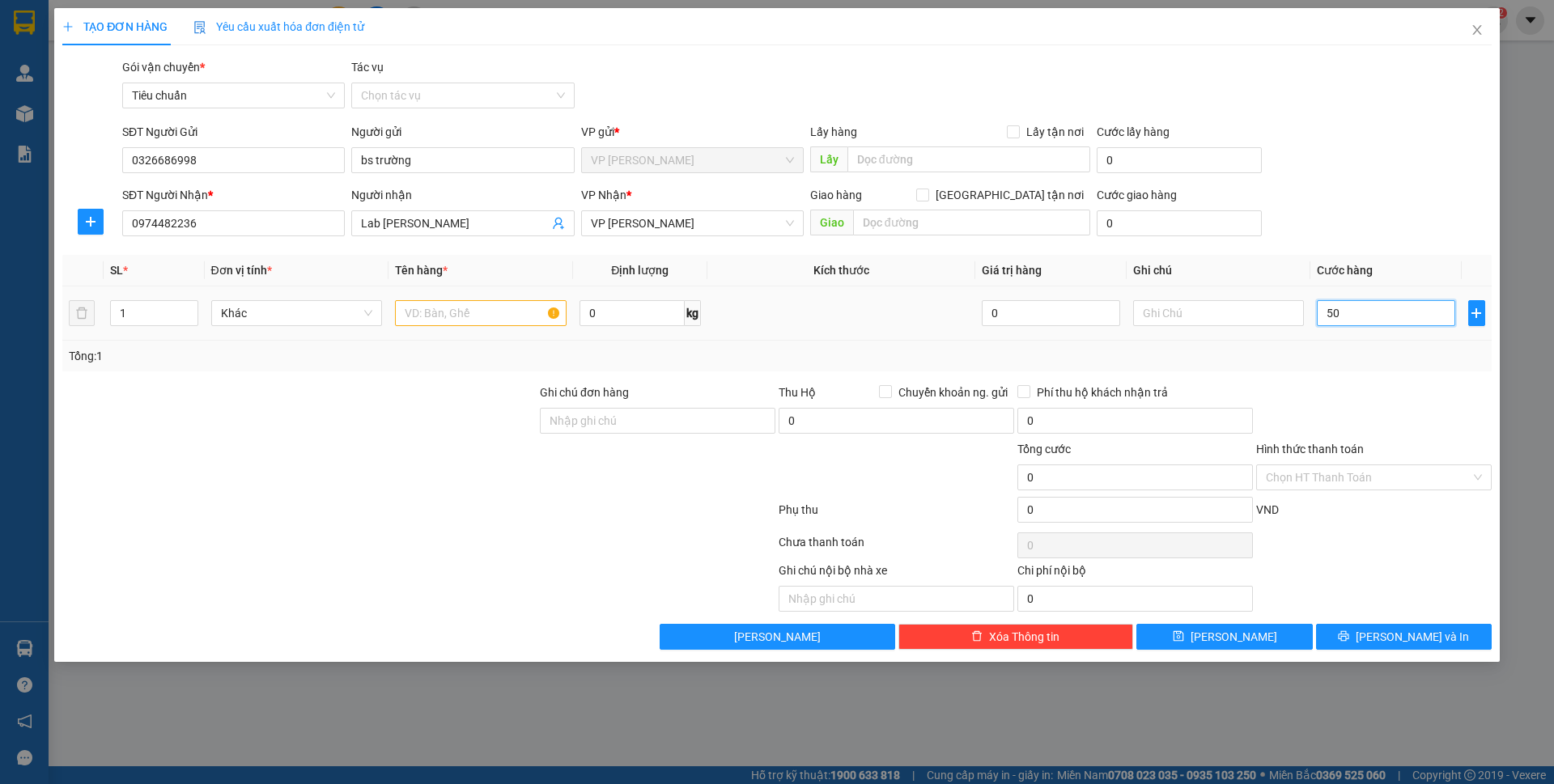
type input "50"
click at [1352, 226] on div "SĐT Người Nhận * 0974482236 Người nhận Lab [PERSON_NAME] VP Nhận * VP [PERSON_N…" at bounding box center [806, 213] width 1375 height 56
type input "50.000"
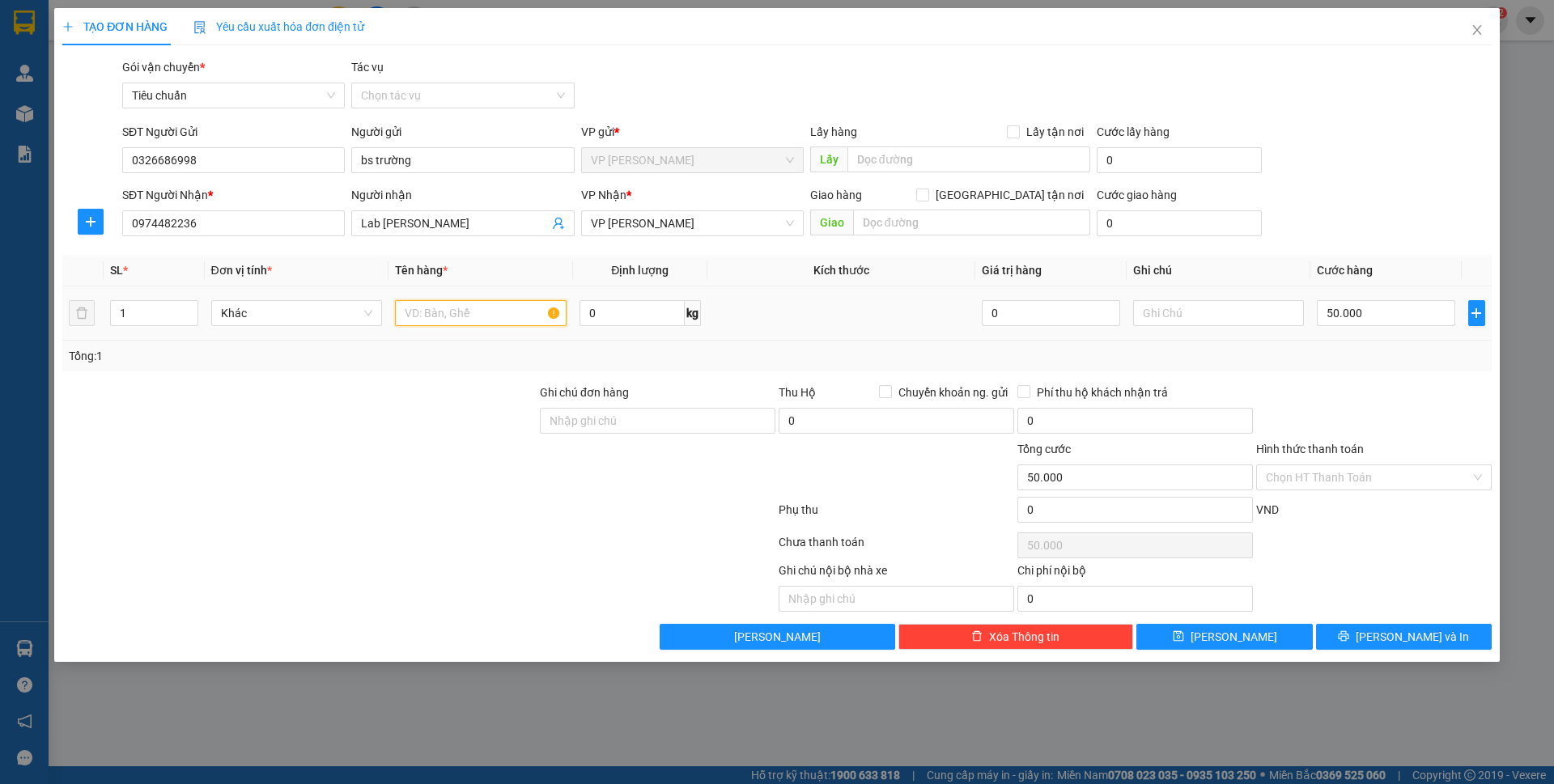
click at [432, 312] on input "text" at bounding box center [481, 313] width 172 height 26
type input "1 mẫu"
click at [1397, 628] on span "[PERSON_NAME] và In" at bounding box center [1412, 637] width 114 height 18
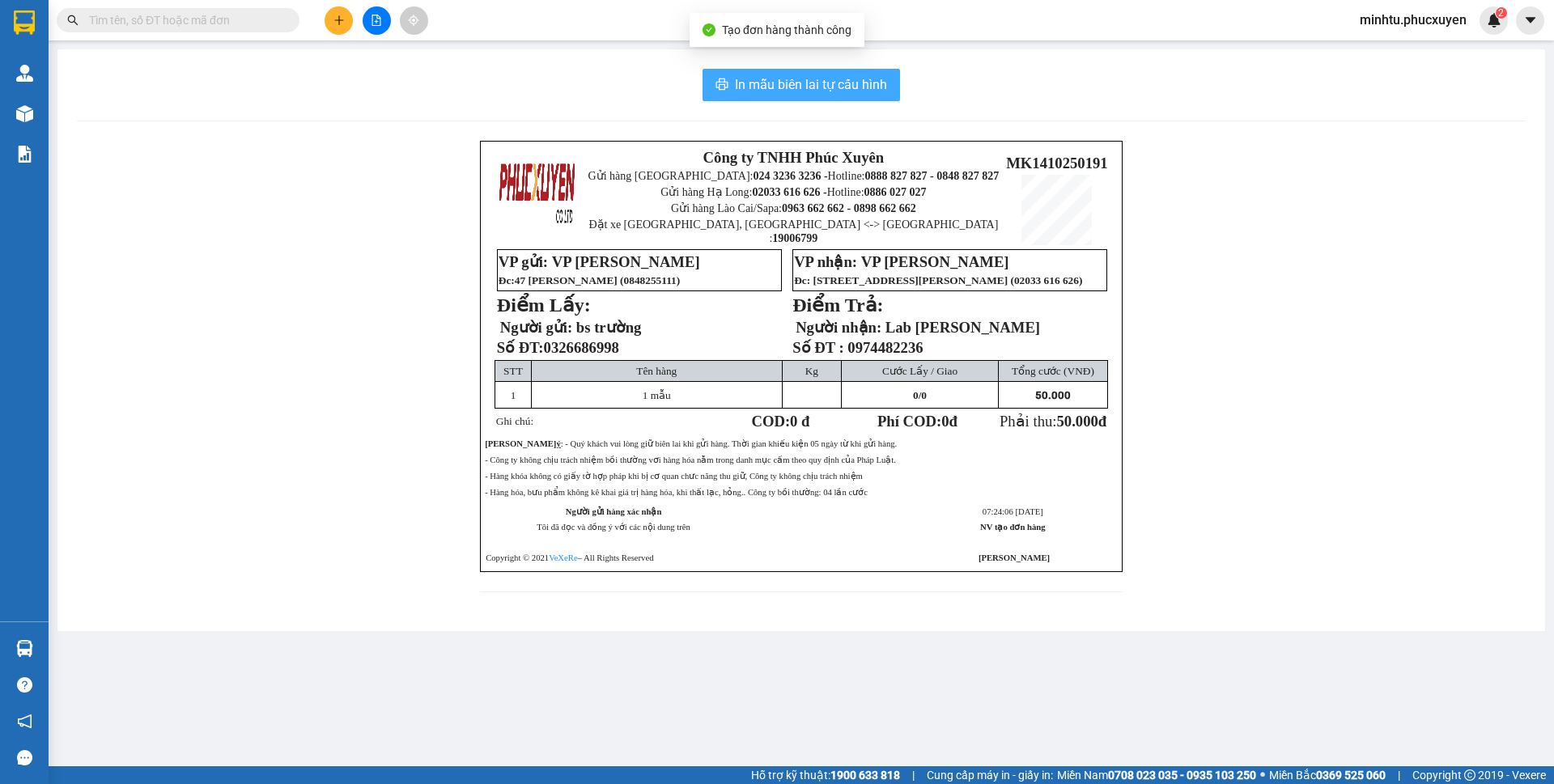
click at [862, 83] on span "In mẫu biên lai tự cấu hình" at bounding box center [811, 84] width 152 height 20
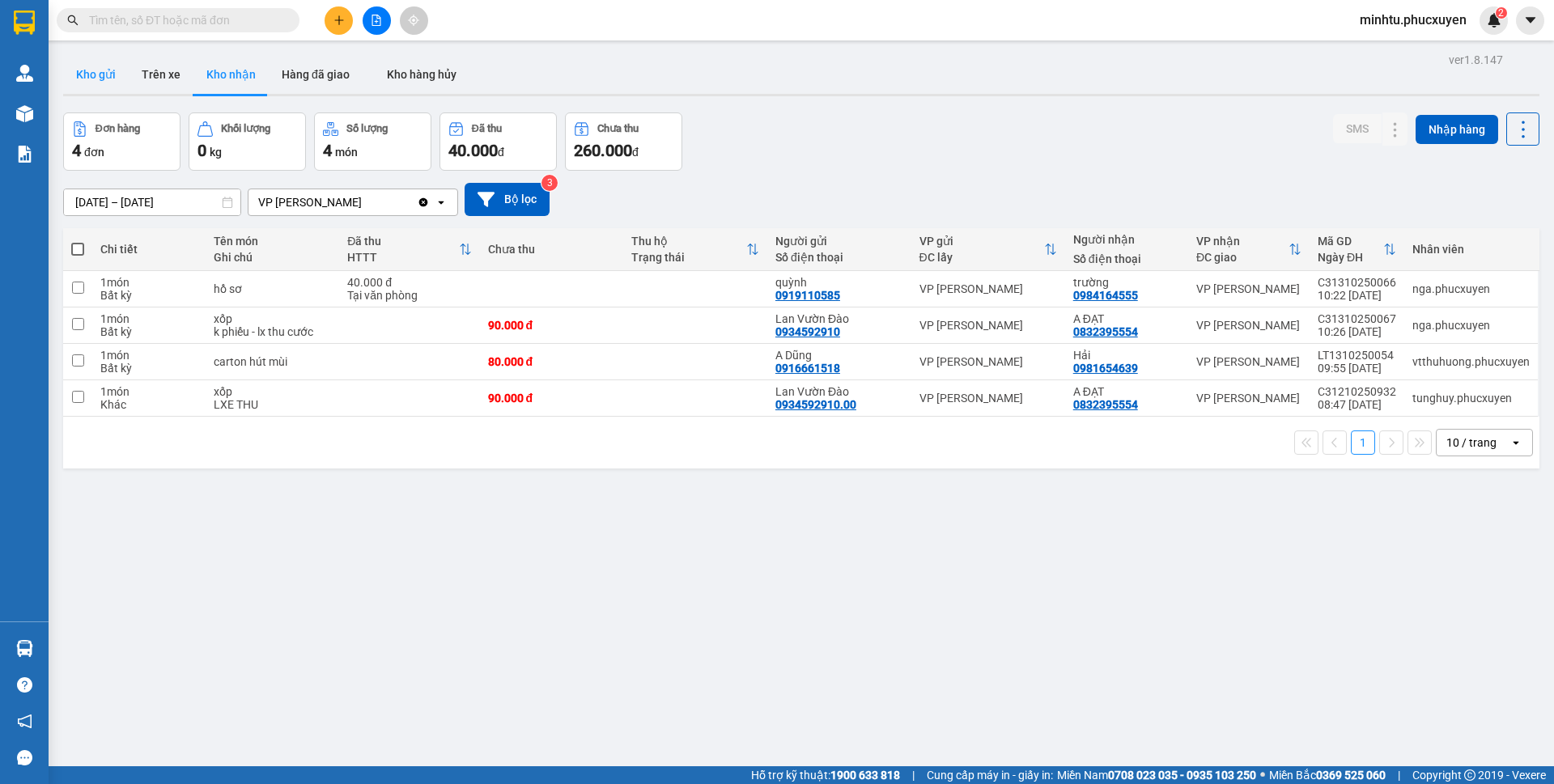
click at [85, 73] on button "Kho gửi" at bounding box center [96, 74] width 65 height 39
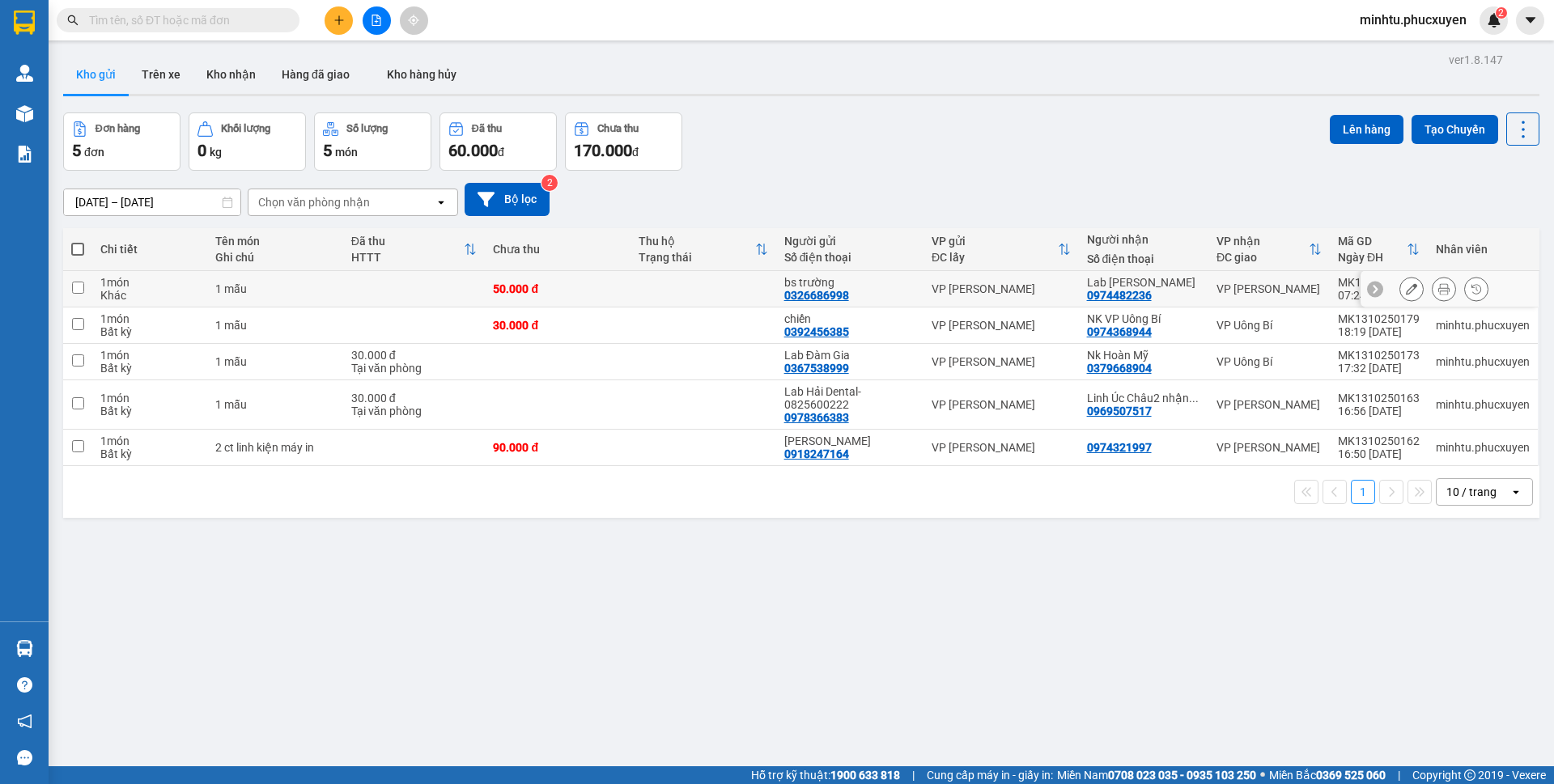
click at [1406, 288] on icon at bounding box center [1411, 288] width 11 height 11
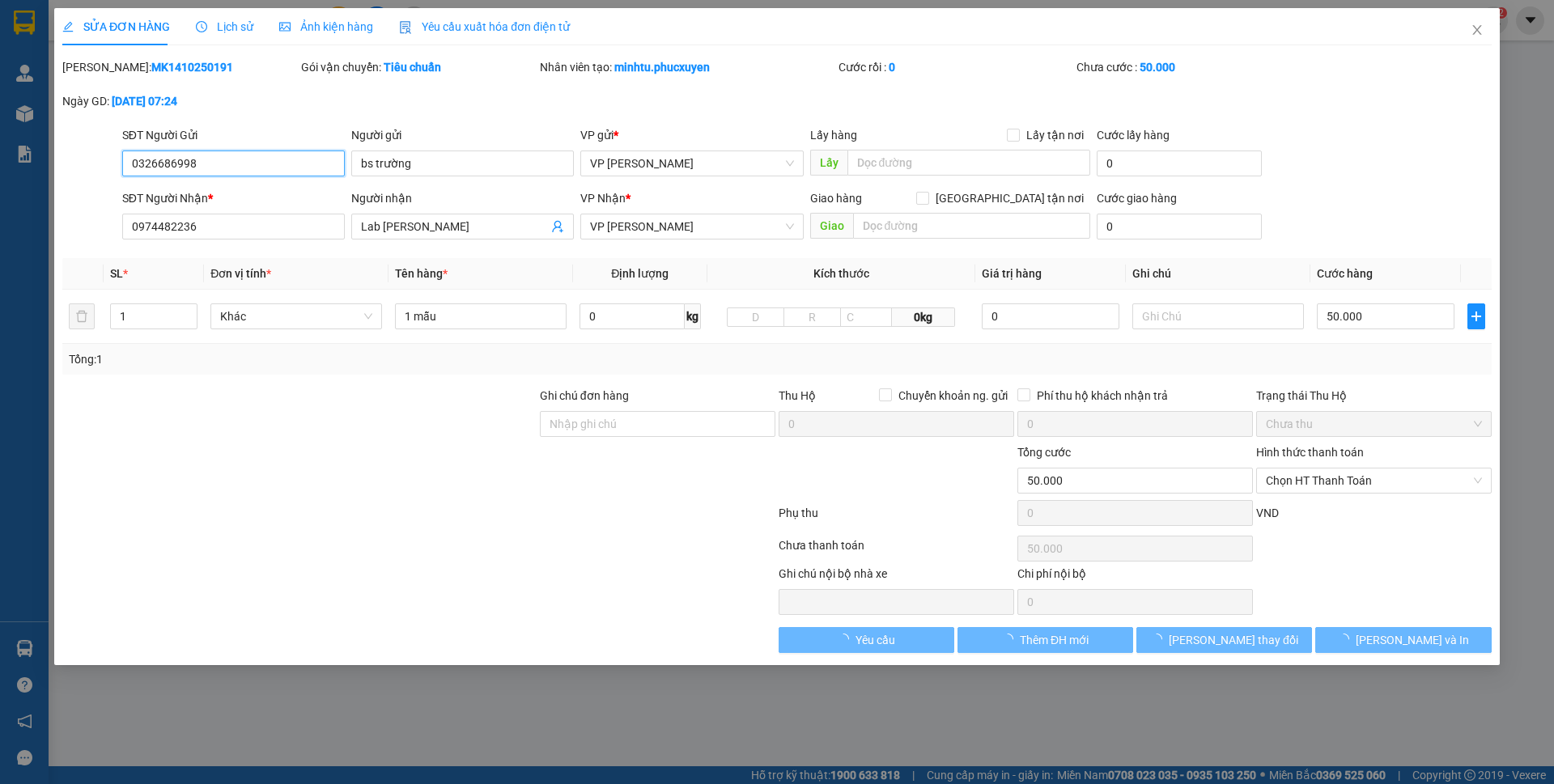
type input "0326686998"
type input "bs trường"
type input "0974482236"
type input "Lab [PERSON_NAME]"
type input "0"
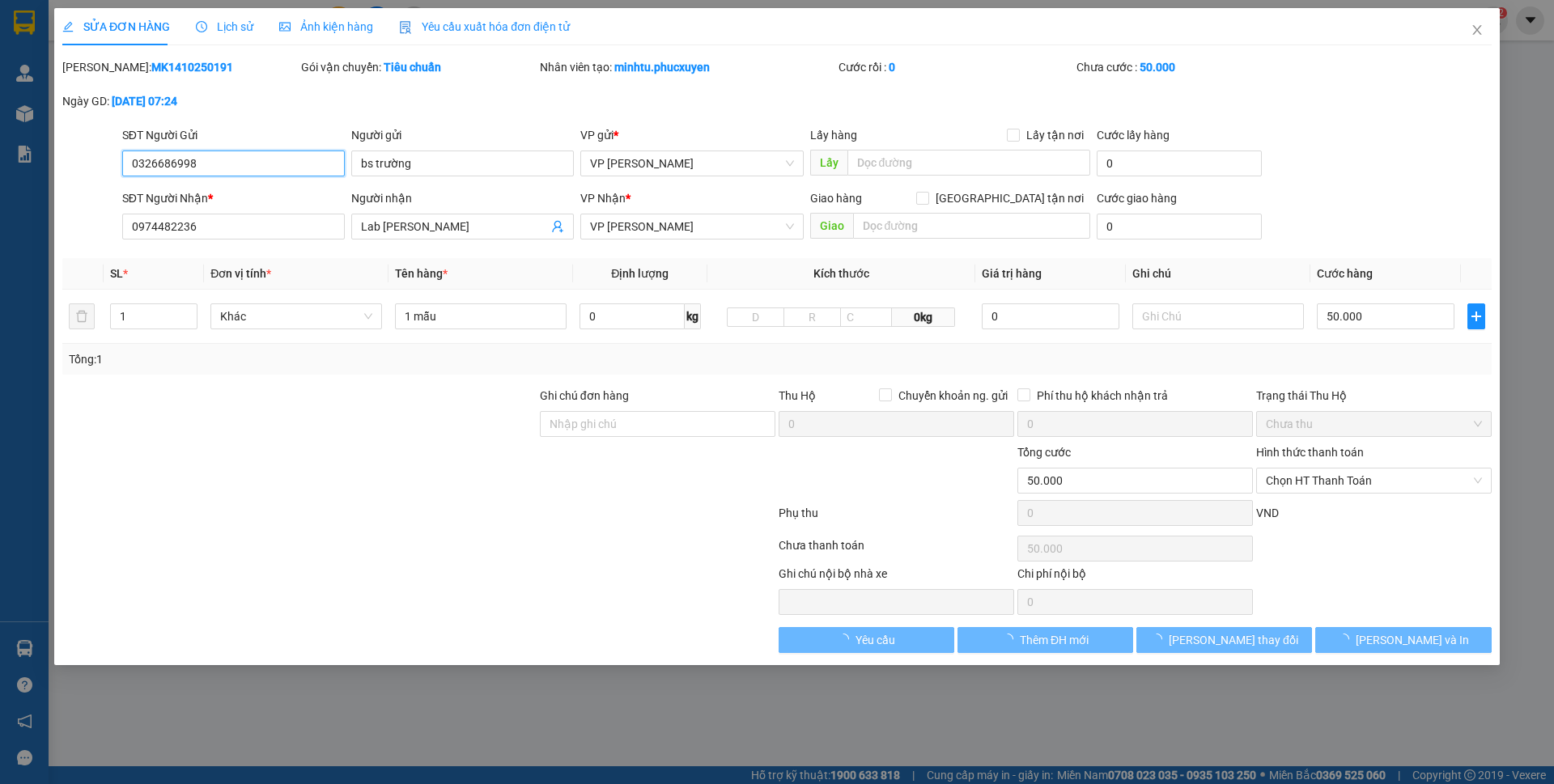
type input "50.000"
click at [239, 164] on input "0326686998" at bounding box center [233, 163] width 222 height 26
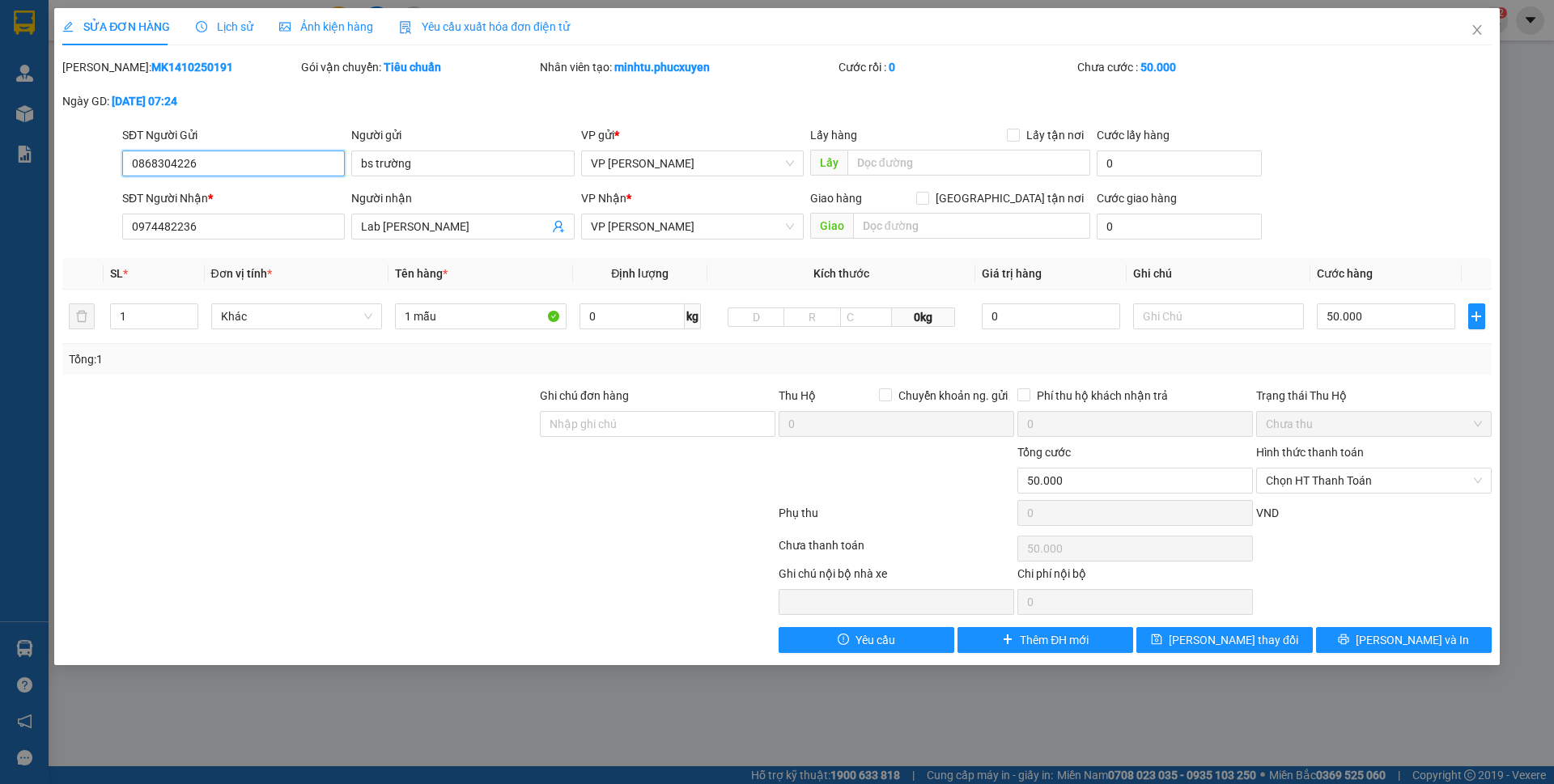
click at [239, 164] on input "0868304226" at bounding box center [233, 163] width 222 height 26
click at [237, 163] on input "0868304226" at bounding box center [233, 163] width 222 height 26
type input "0868304226"
click at [430, 166] on input "bs trường" at bounding box center [461, 163] width 222 height 26
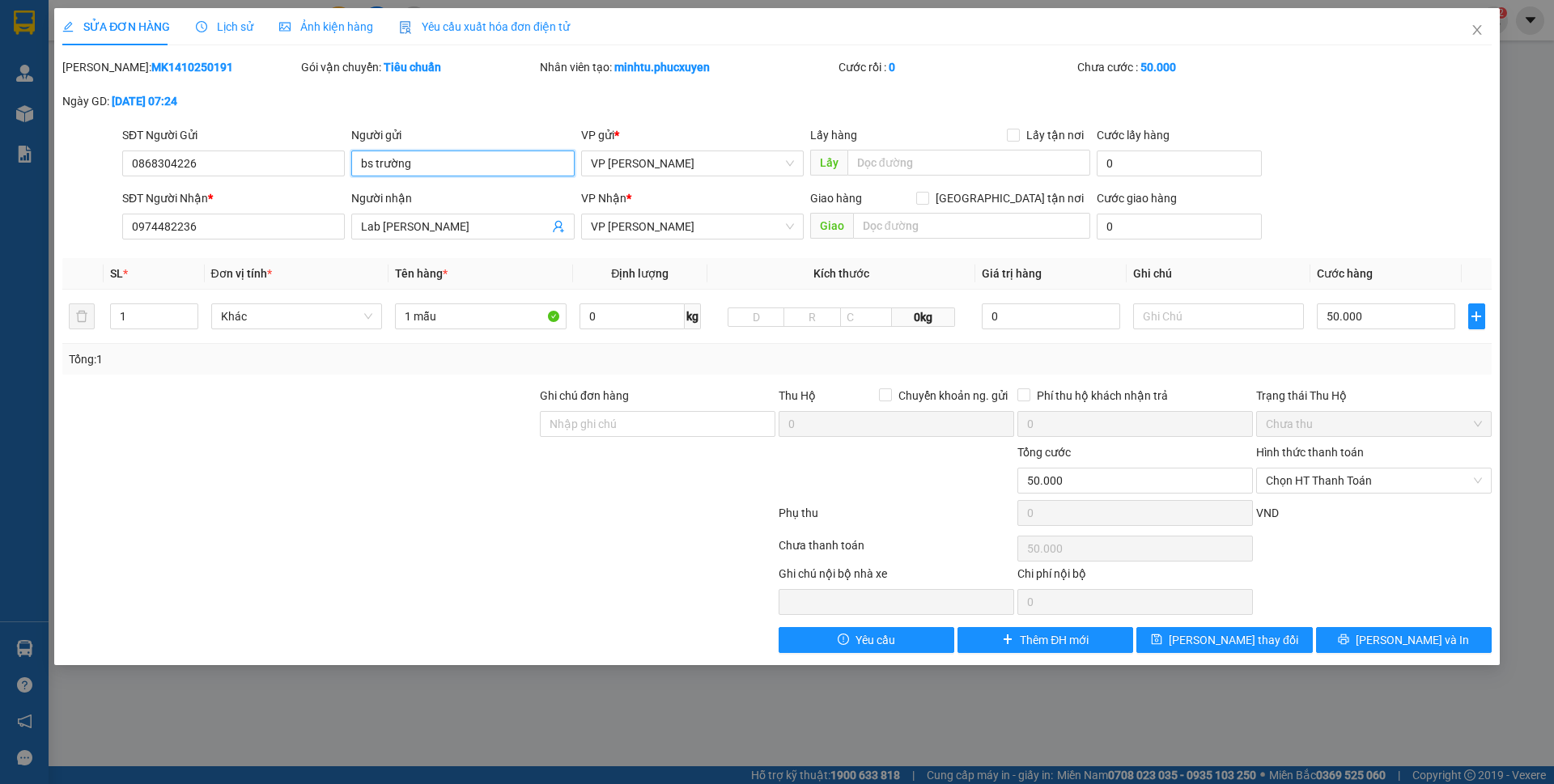
click at [430, 166] on input "bs trường" at bounding box center [461, 163] width 222 height 26
click at [429, 163] on input "bs trường" at bounding box center [461, 163] width 222 height 26
drag, startPoint x: 429, startPoint y: 163, endPoint x: 331, endPoint y: 163, distance: 98.0
click at [331, 163] on div "SĐT Người Gửi 0868304226 Người gửi bs trường VP gửi * VP [PERSON_NAME] Lấy hàng…" at bounding box center [806, 154] width 1375 height 56
paste input "Trường Phát"
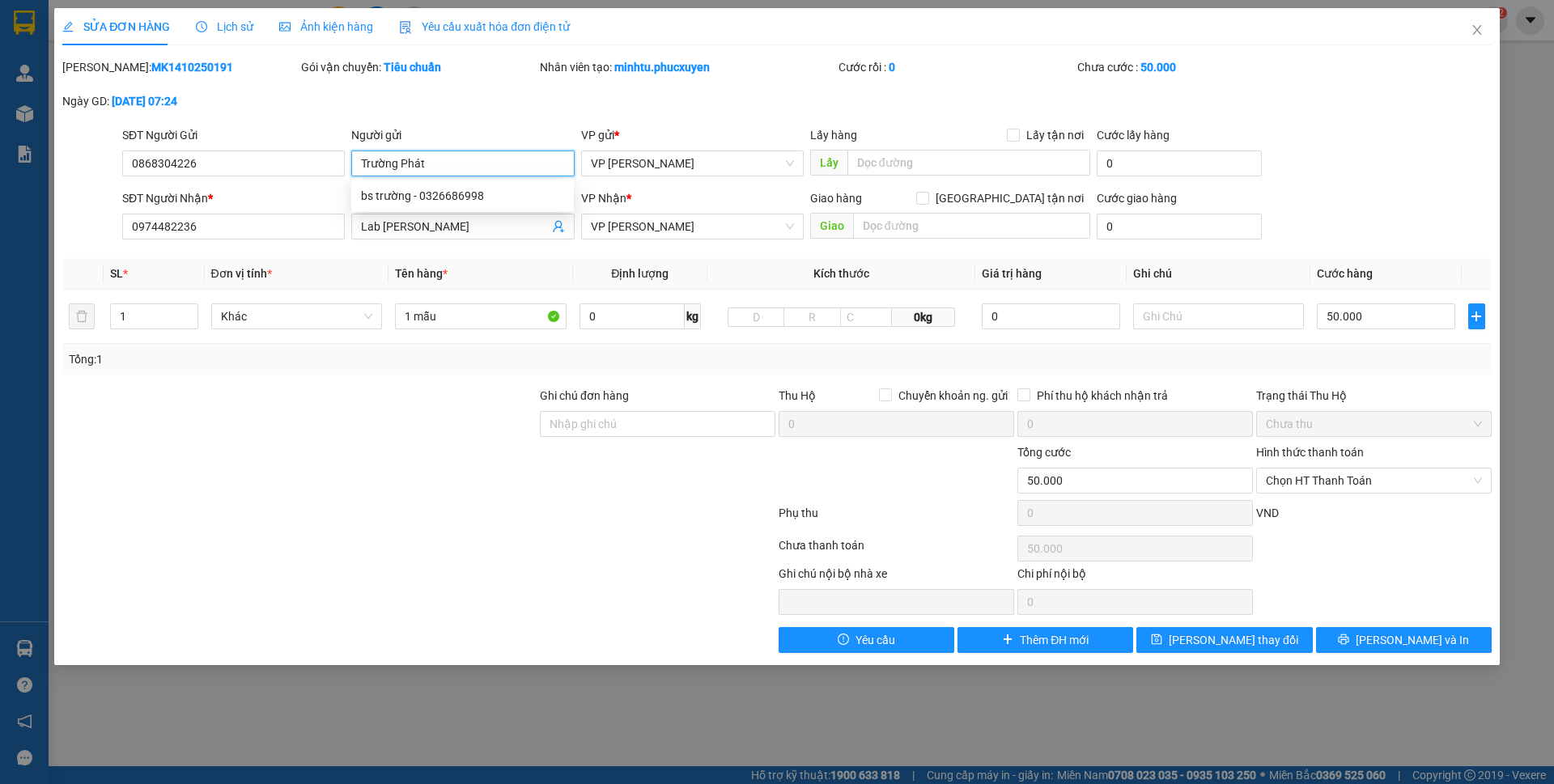
type input "Trường Phát"
click at [499, 113] on div "[PERSON_NAME]: MK1410250191 Gói vận chuyển: Tiêu chuẩn Nhân viên tạo: minhtu.[P…" at bounding box center [777, 92] width 1432 height 68
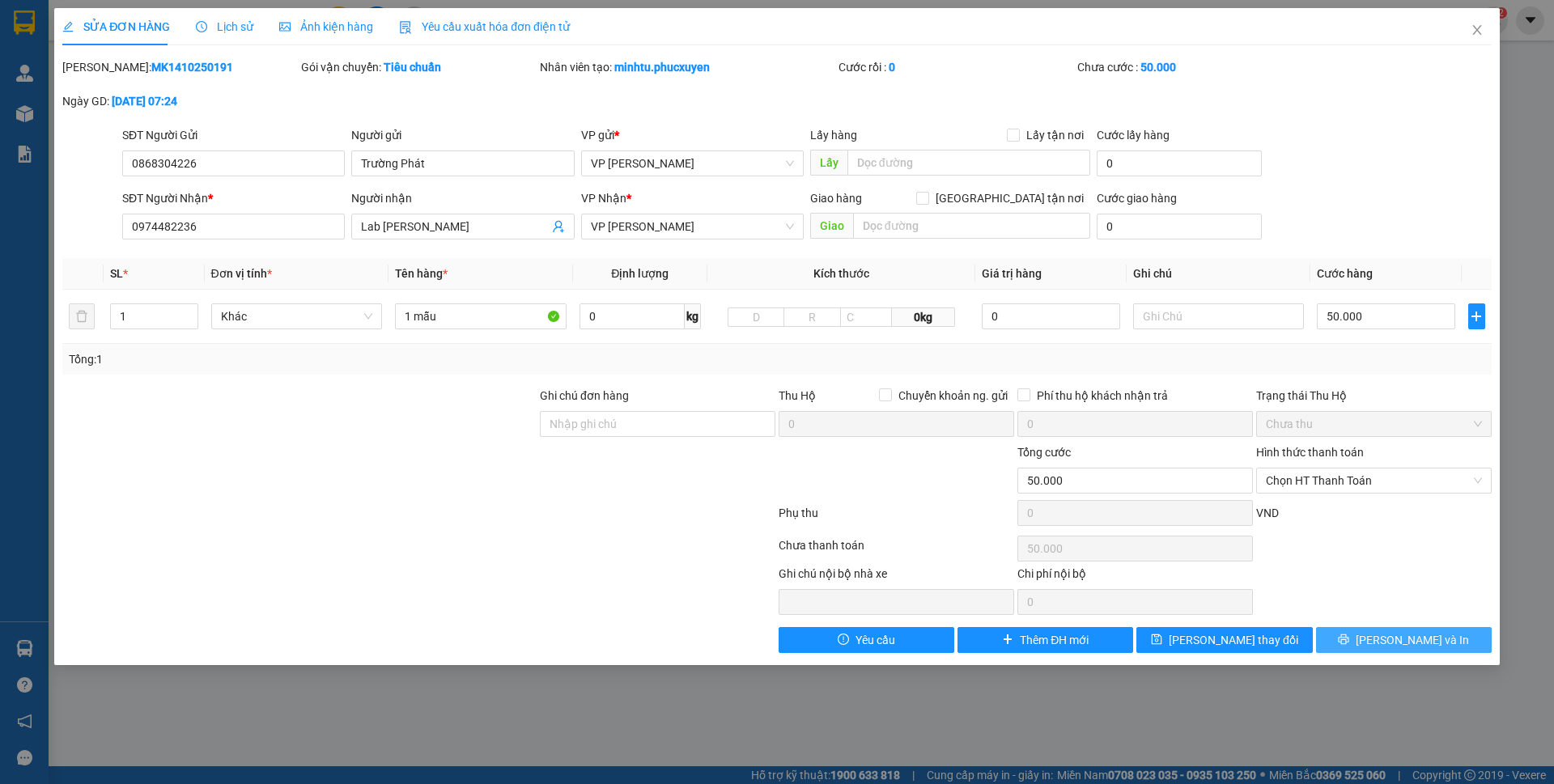
click at [1398, 635] on span "[PERSON_NAME] và In" at bounding box center [1412, 640] width 114 height 18
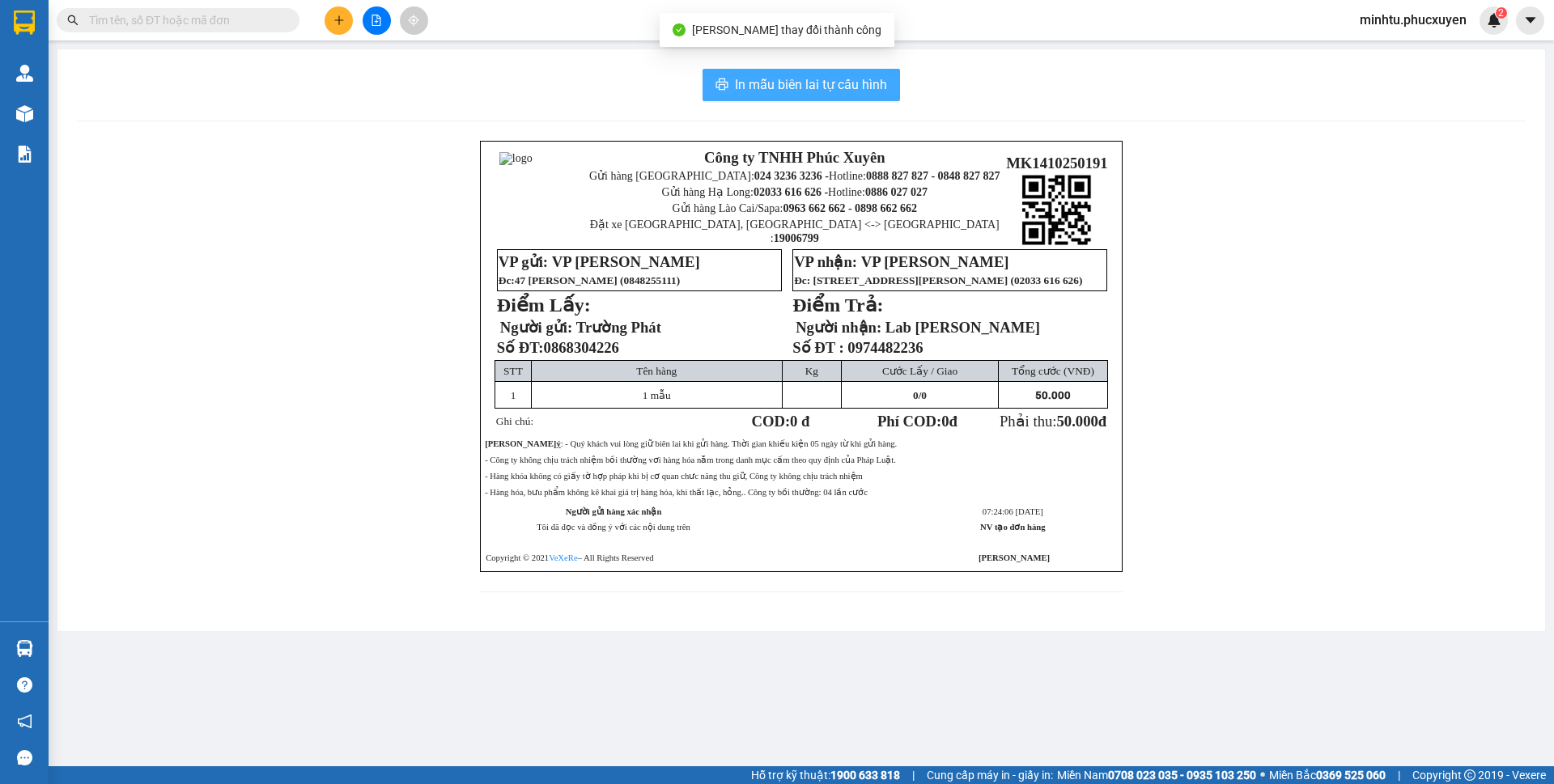
click at [815, 86] on span "In mẫu biên lai tự cấu hình" at bounding box center [811, 84] width 152 height 20
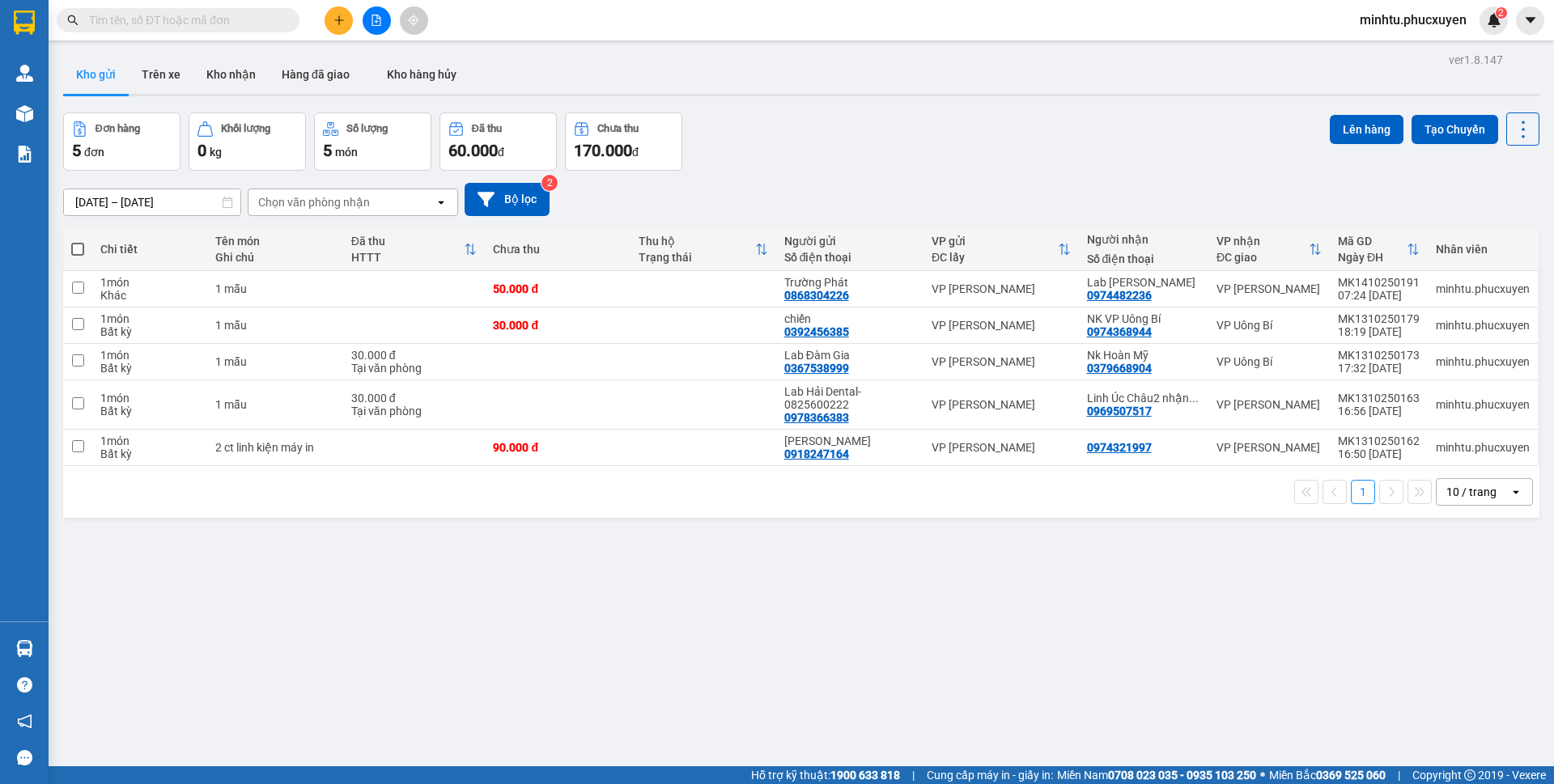
click at [764, 152] on div "Đơn hàng 5 đơn Khối lượng 0 kg Số lượng 5 món Đã thu 60.000 đ Chưa thu 170.000 …" at bounding box center [801, 141] width 1476 height 58
click at [1405, 296] on button at bounding box center [1411, 288] width 23 height 29
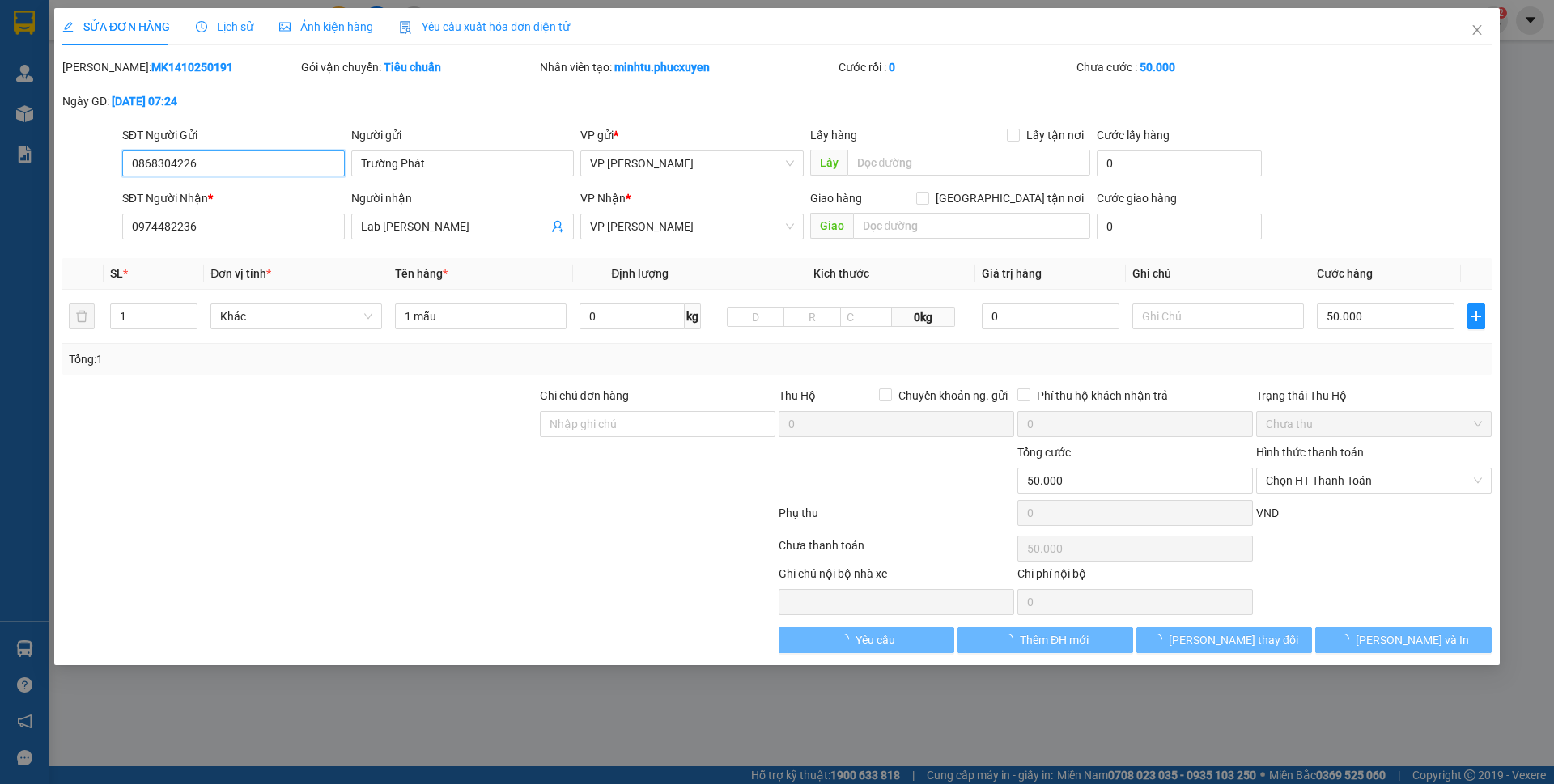
type input "0868304226"
type input "Trường Phát"
type input "0974482236"
type input "Lab [PERSON_NAME]"
type input "0"
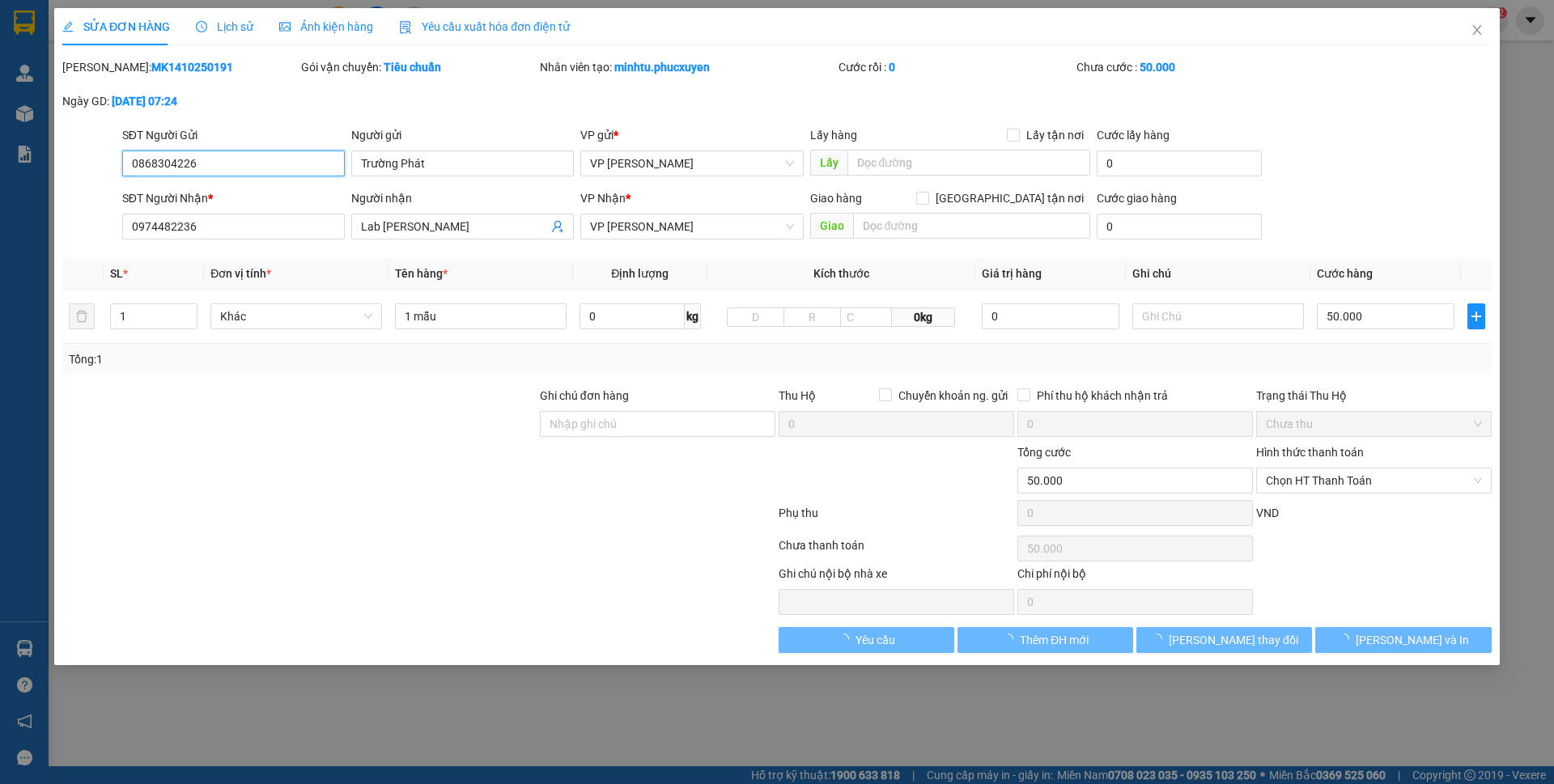
type input "50.000"
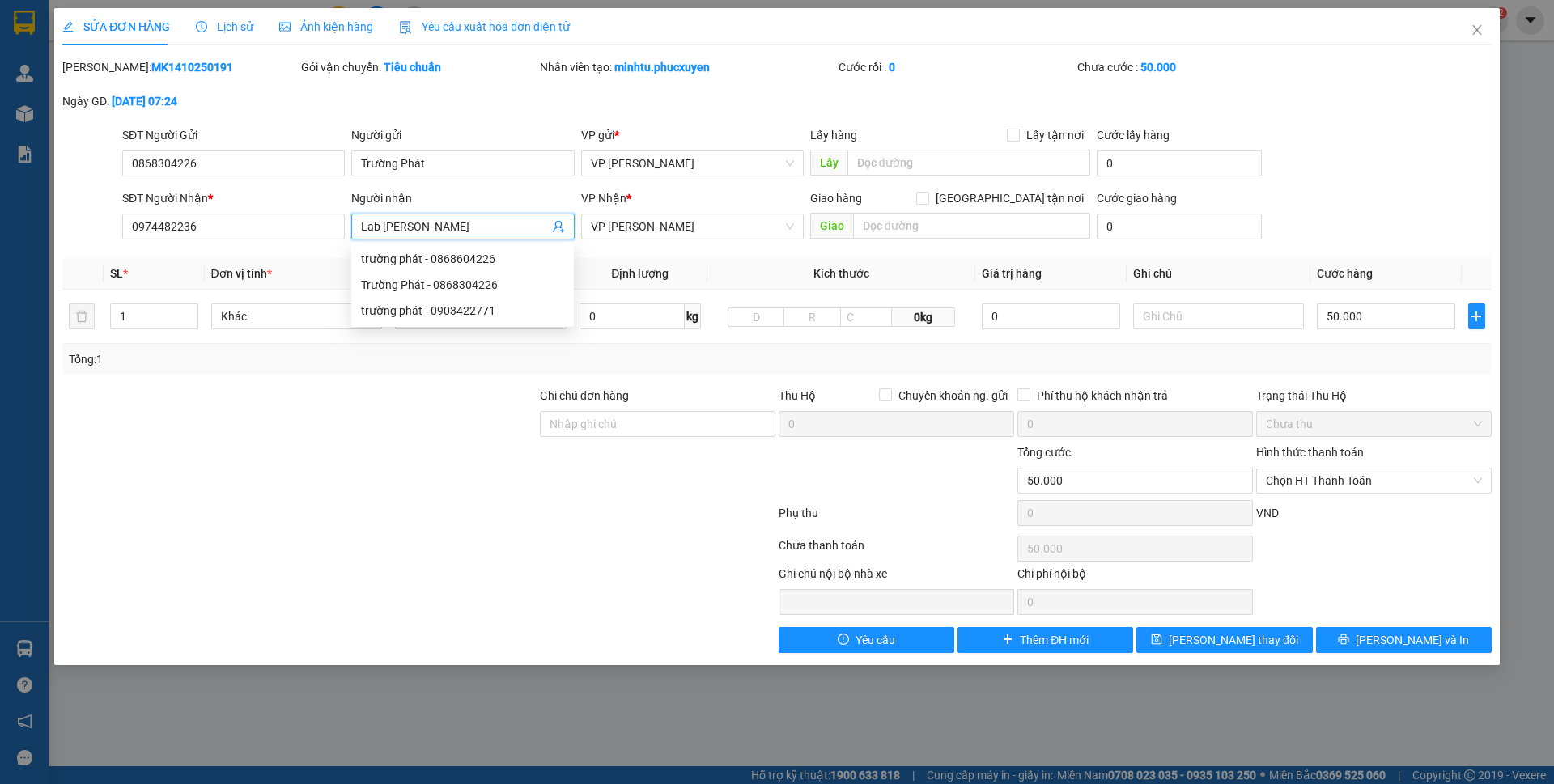
drag, startPoint x: 450, startPoint y: 230, endPoint x: 351, endPoint y: 230, distance: 99.0
click at [351, 230] on span "Lab [PERSON_NAME]" at bounding box center [461, 226] width 222 height 26
type input "lab [PERSON_NAME]"
click at [450, 314] on div "Lab [PERSON_NAME] - 0974482336" at bounding box center [462, 310] width 204 height 18
type input "0974482336"
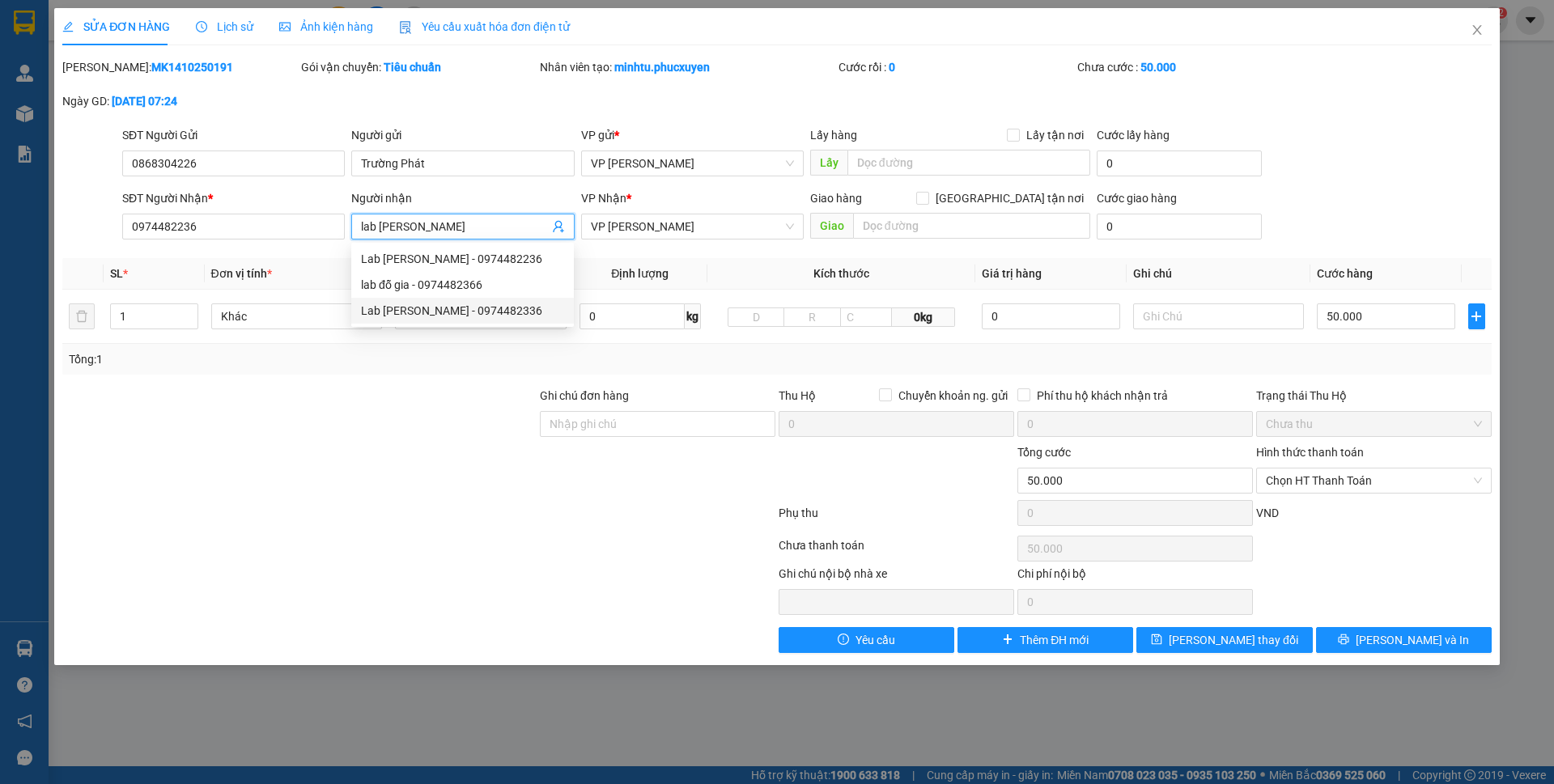
type input "Lab [PERSON_NAME]"
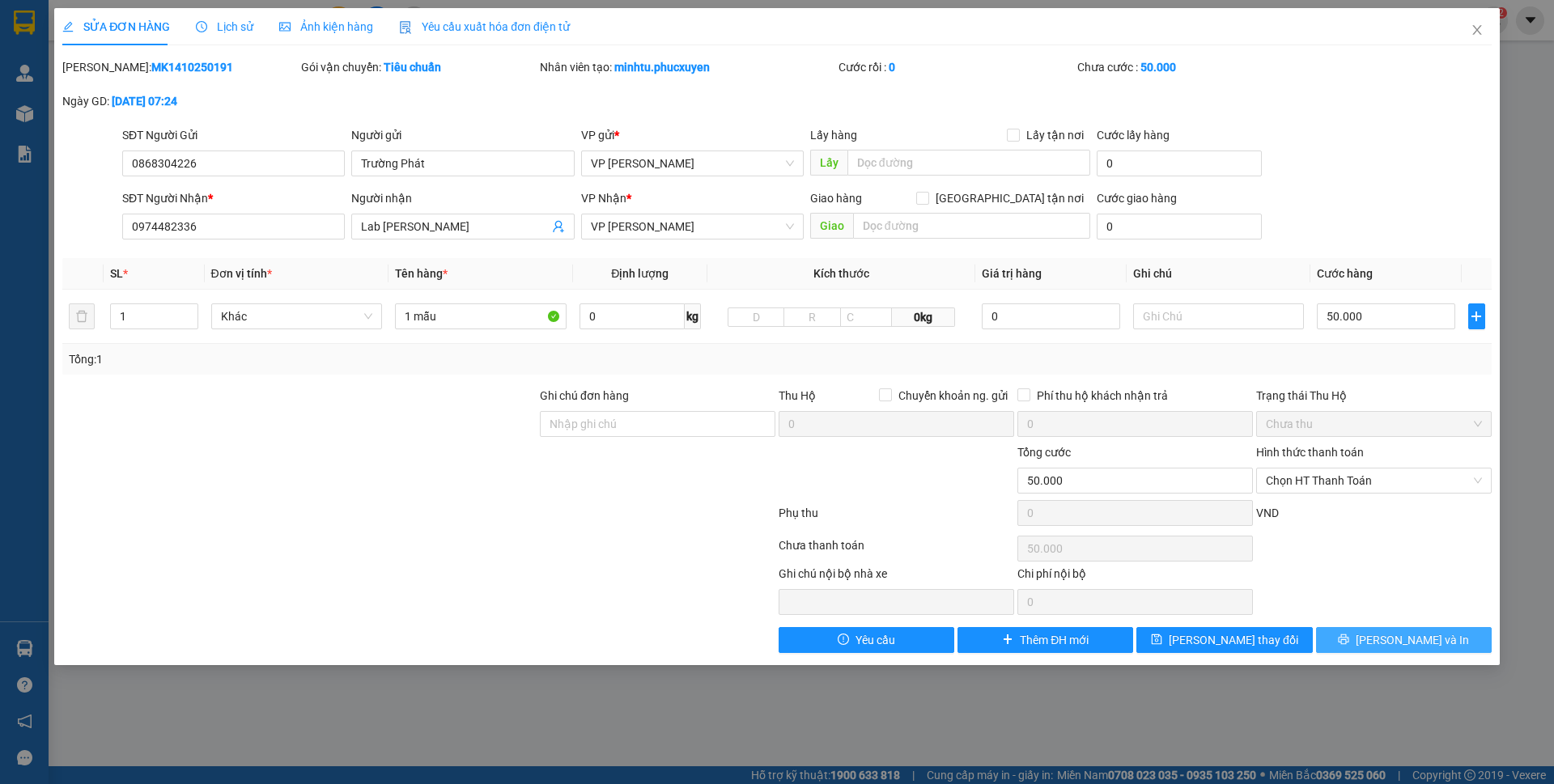
click at [1455, 639] on button "[PERSON_NAME] và In" at bounding box center [1404, 640] width 176 height 26
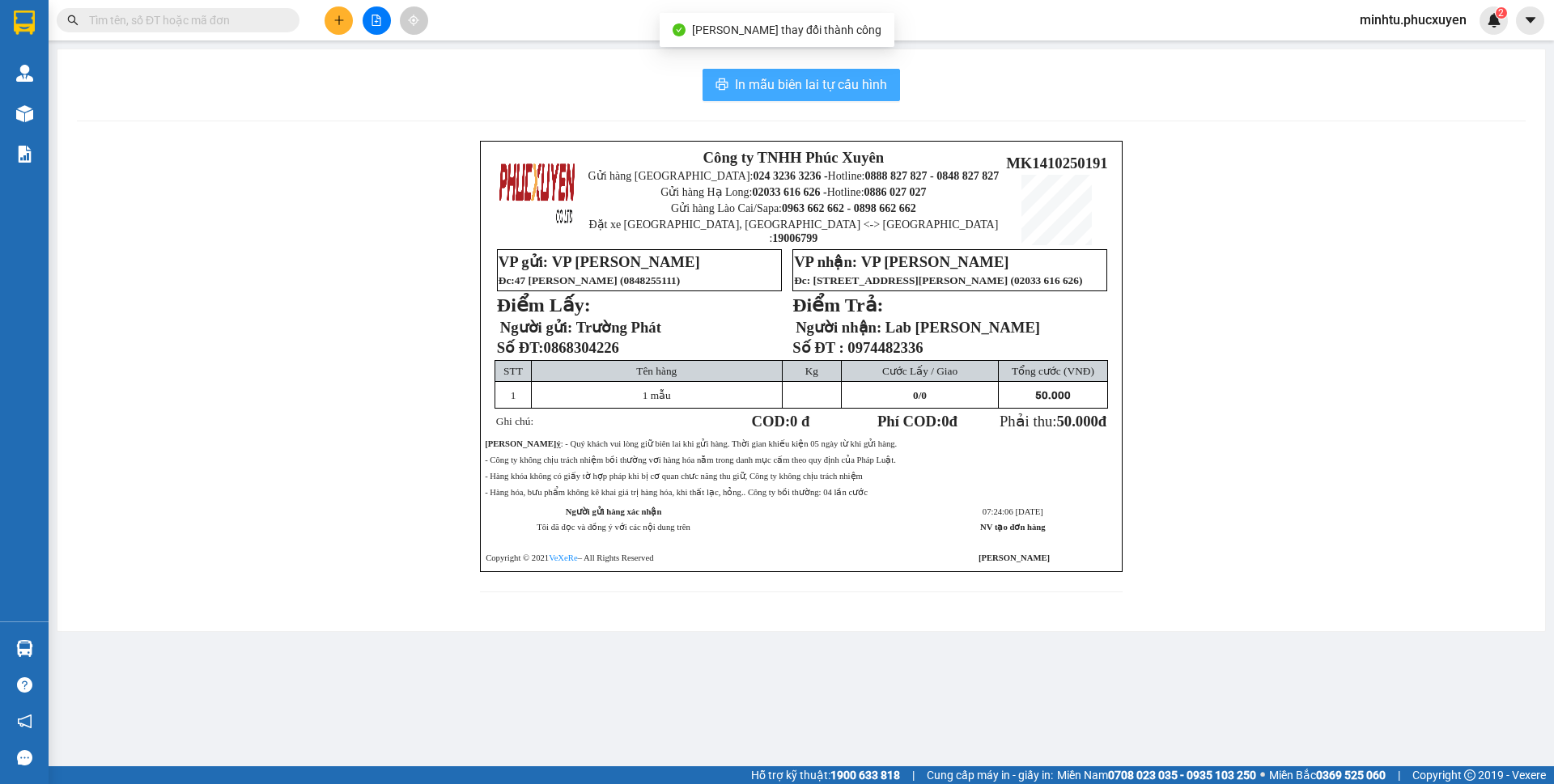
click at [849, 91] on span "In mẫu biên lai tự cấu hình" at bounding box center [811, 84] width 152 height 20
